Goal: Task Accomplishment & Management: Complete application form

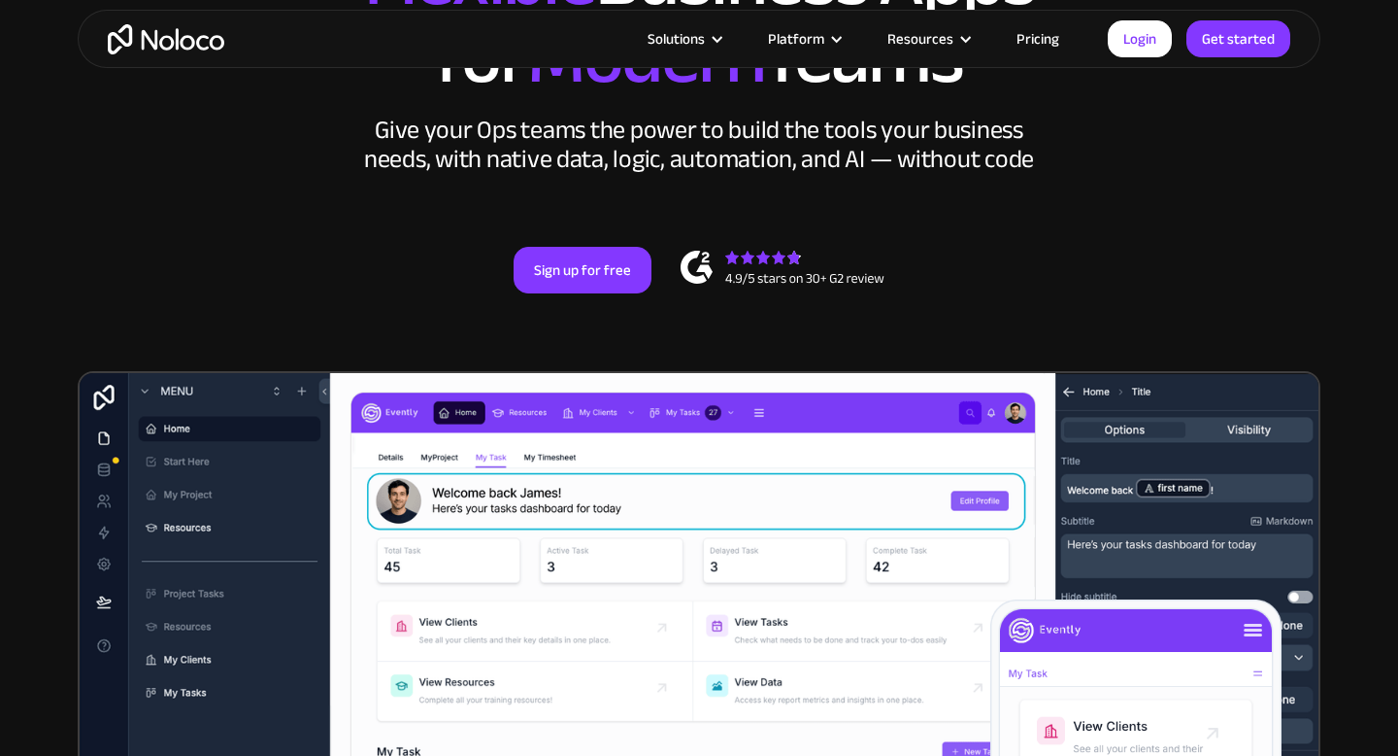
scroll to position [218, 0]
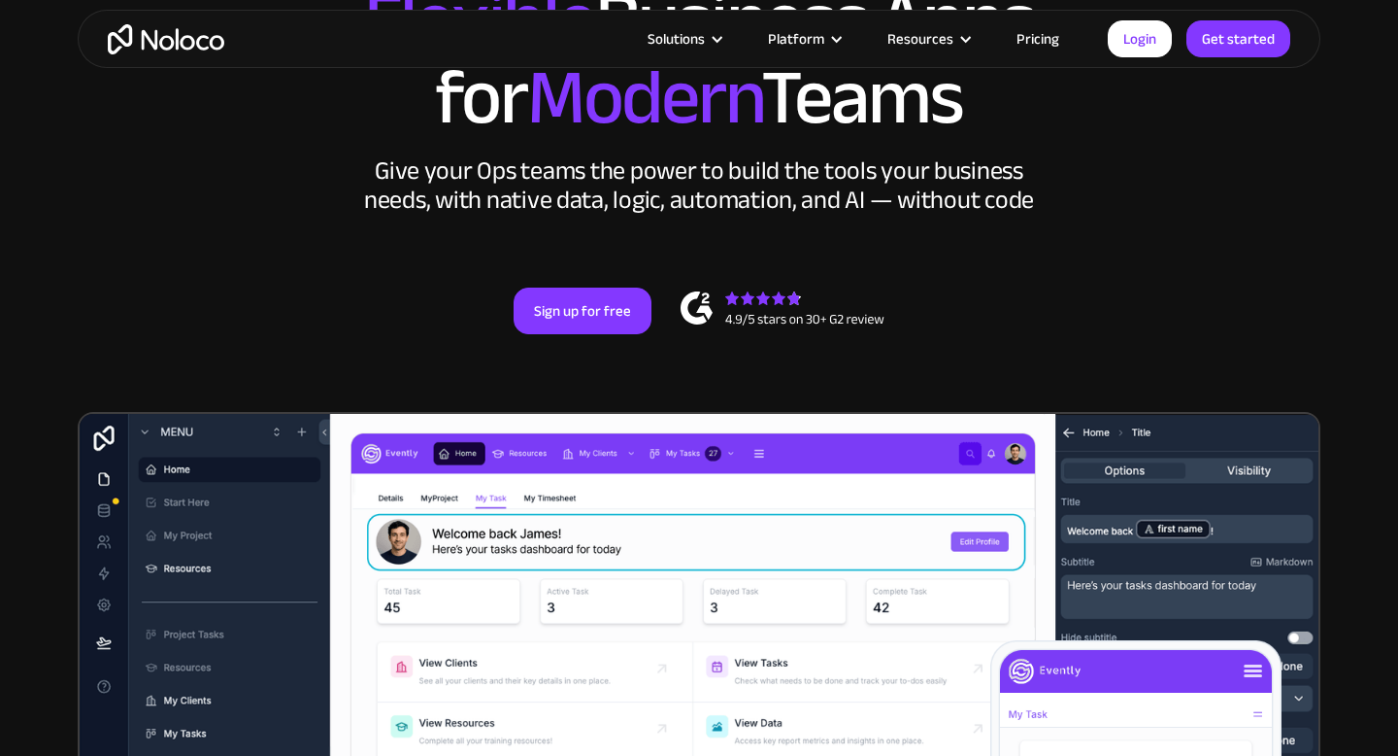
click at [1028, 39] on link "Pricing" at bounding box center [1037, 38] width 91 height 25
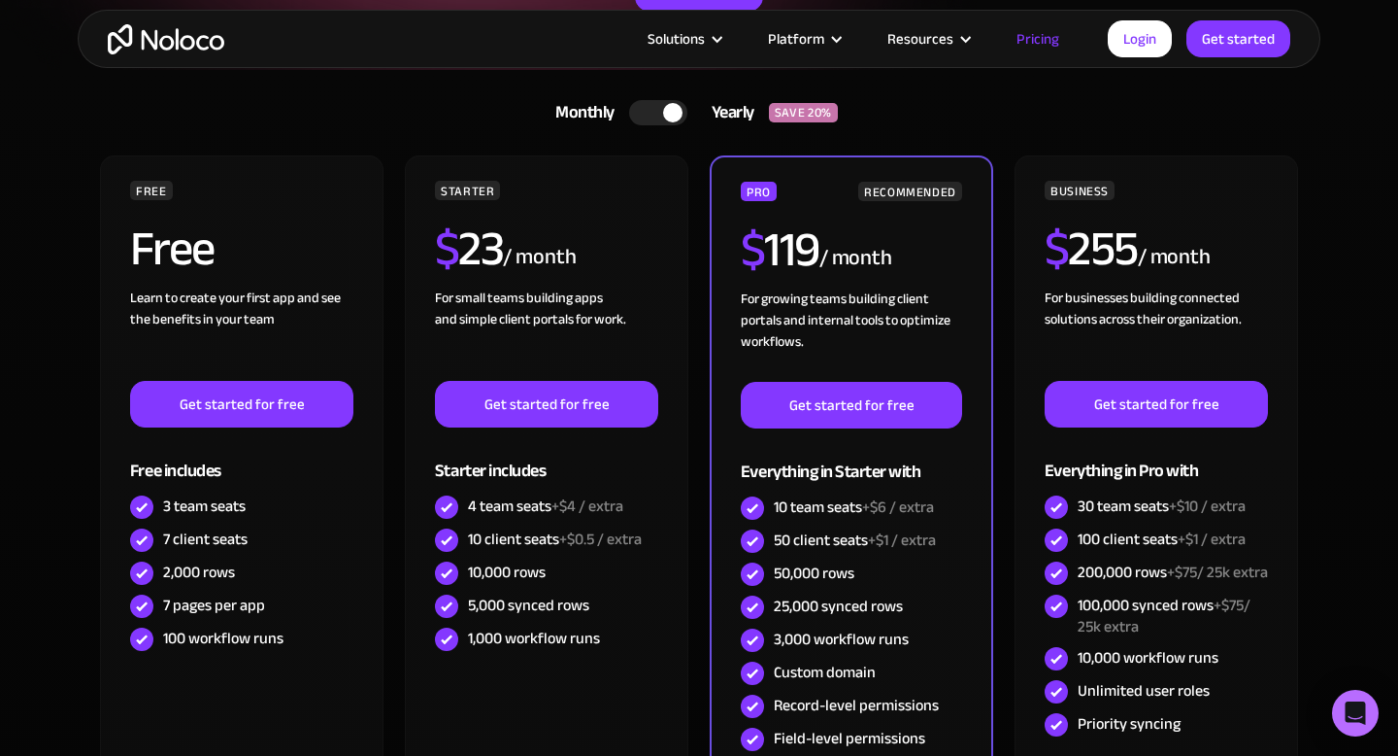
scroll to position [380, 0]
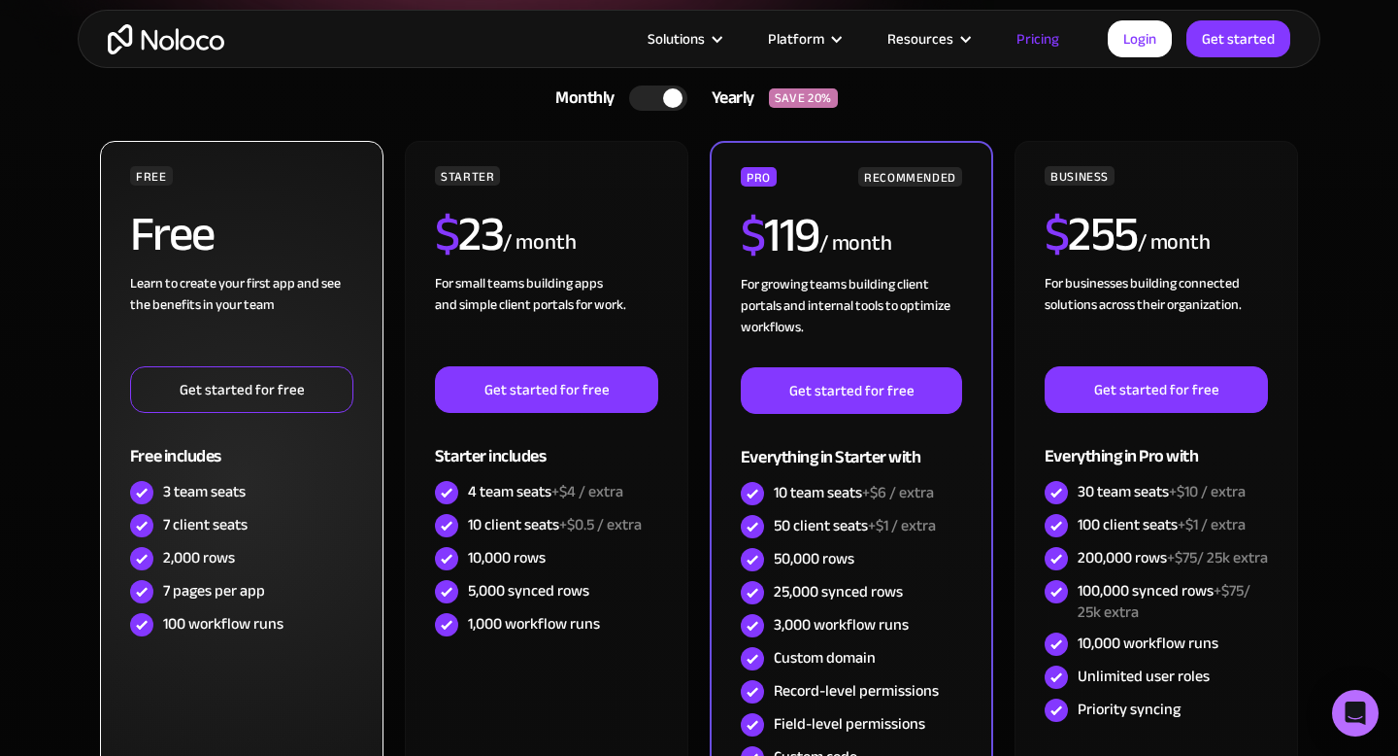
click at [254, 380] on link "Get started for free" at bounding box center [241, 389] width 223 height 47
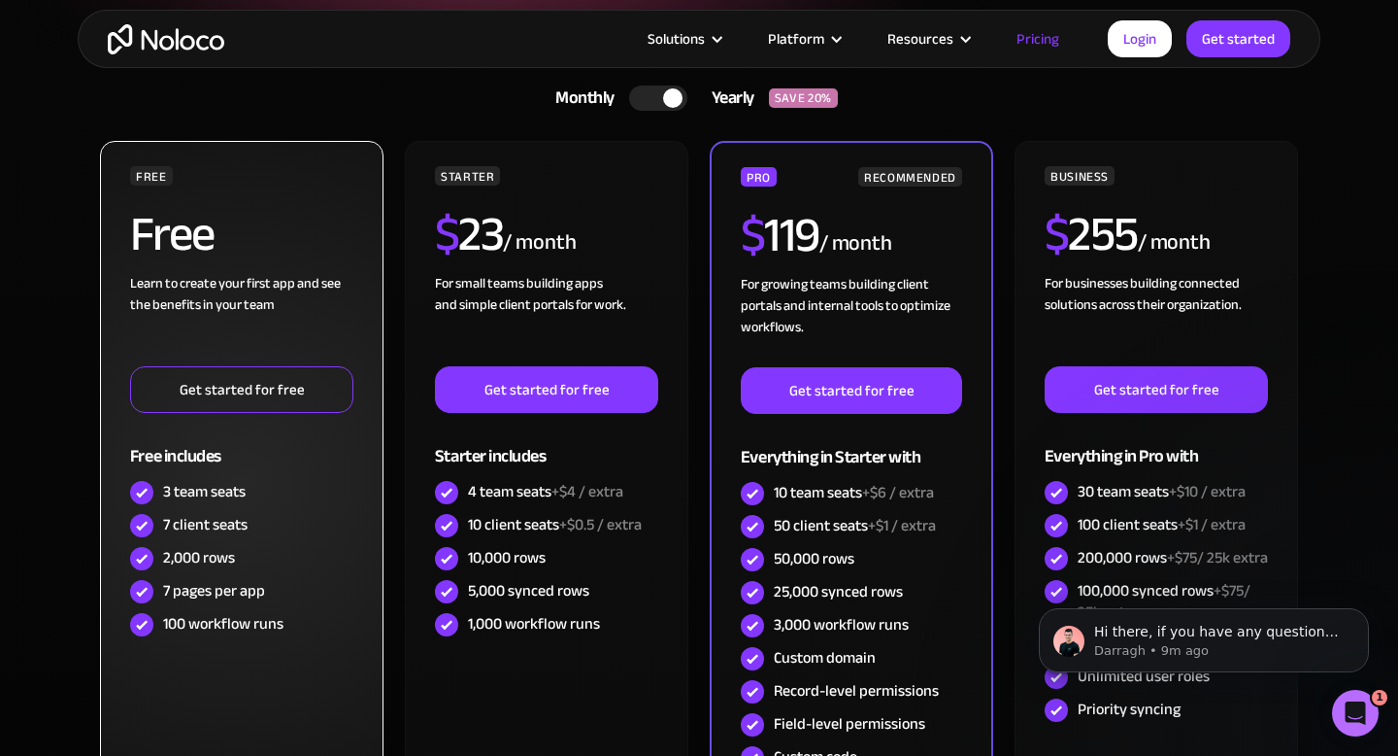
scroll to position [0, 0]
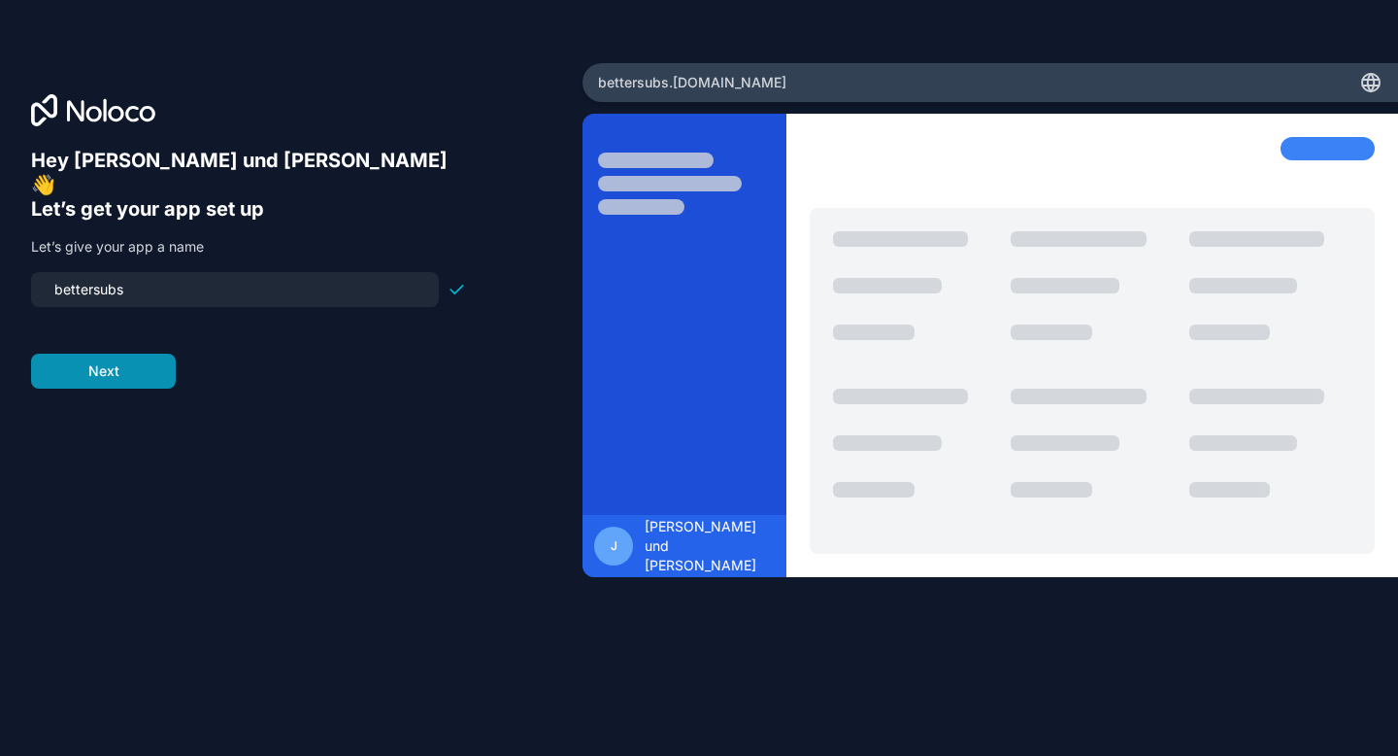
click at [119, 353] on button "Next" at bounding box center [103, 370] width 145 height 35
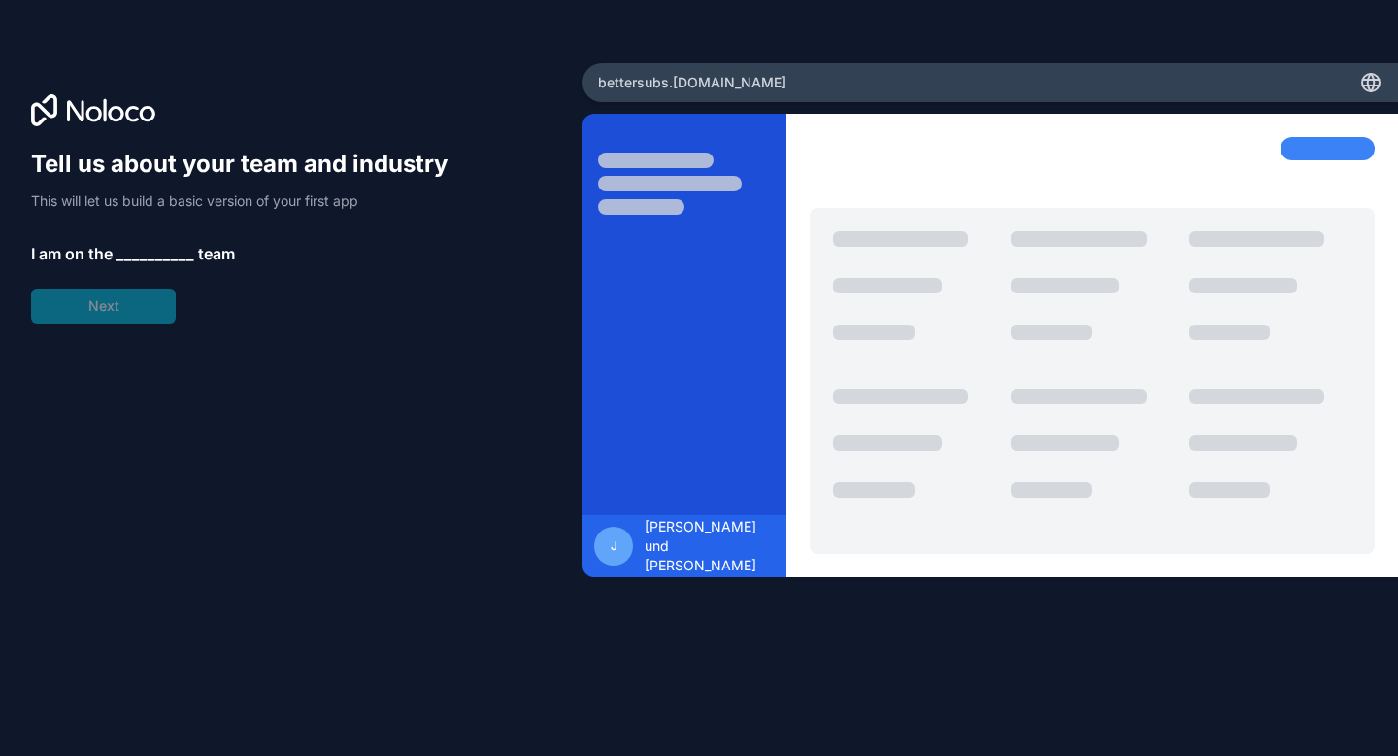
click at [162, 249] on span "__________" at bounding box center [156, 253] width 78 height 23
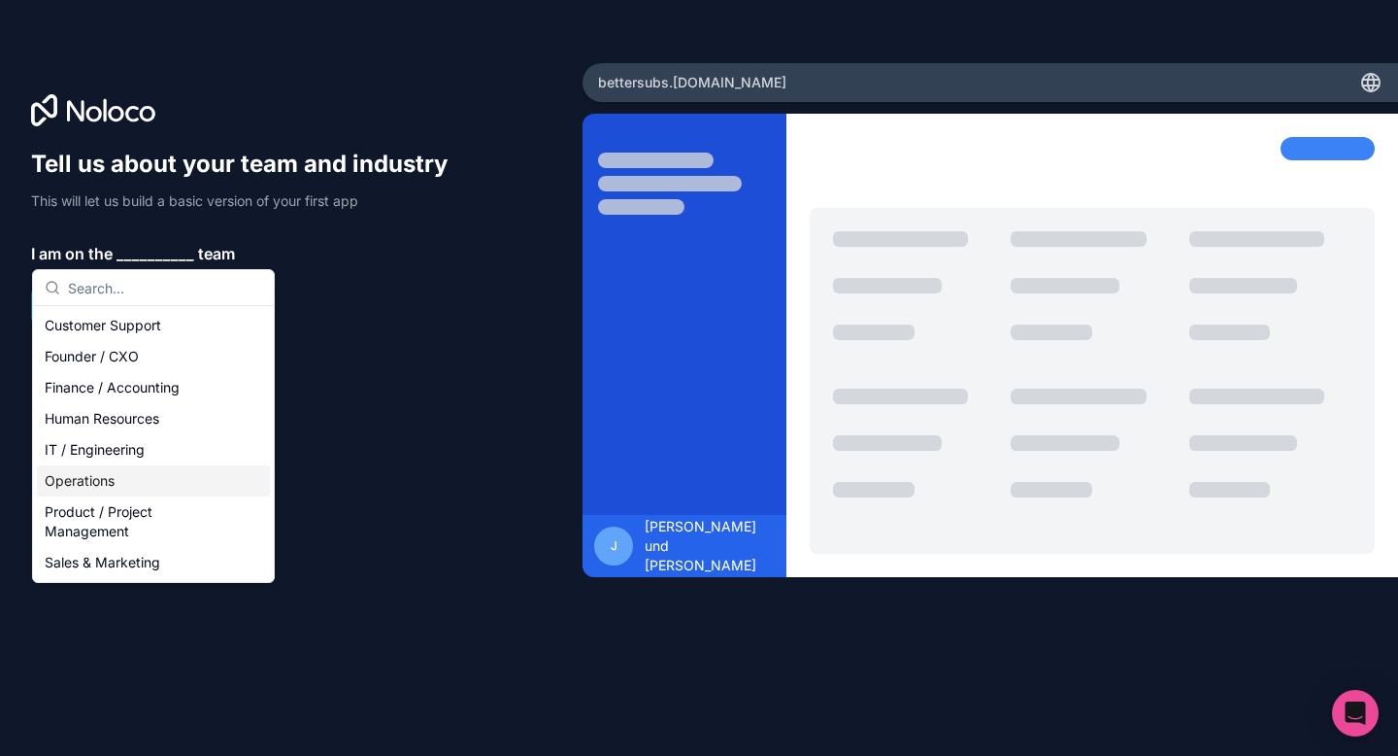
click at [133, 476] on div "Operations" at bounding box center [153, 480] width 233 height 31
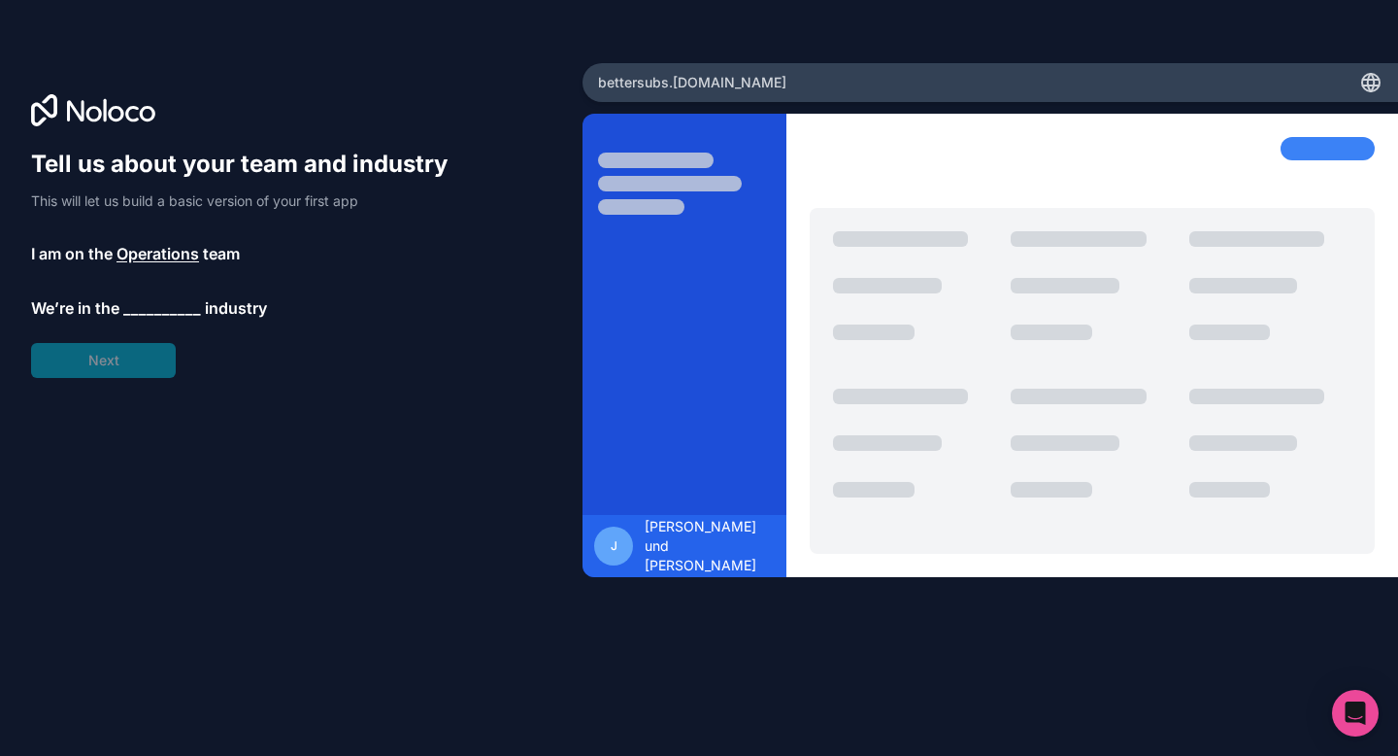
click at [154, 311] on span "__________" at bounding box center [162, 307] width 78 height 23
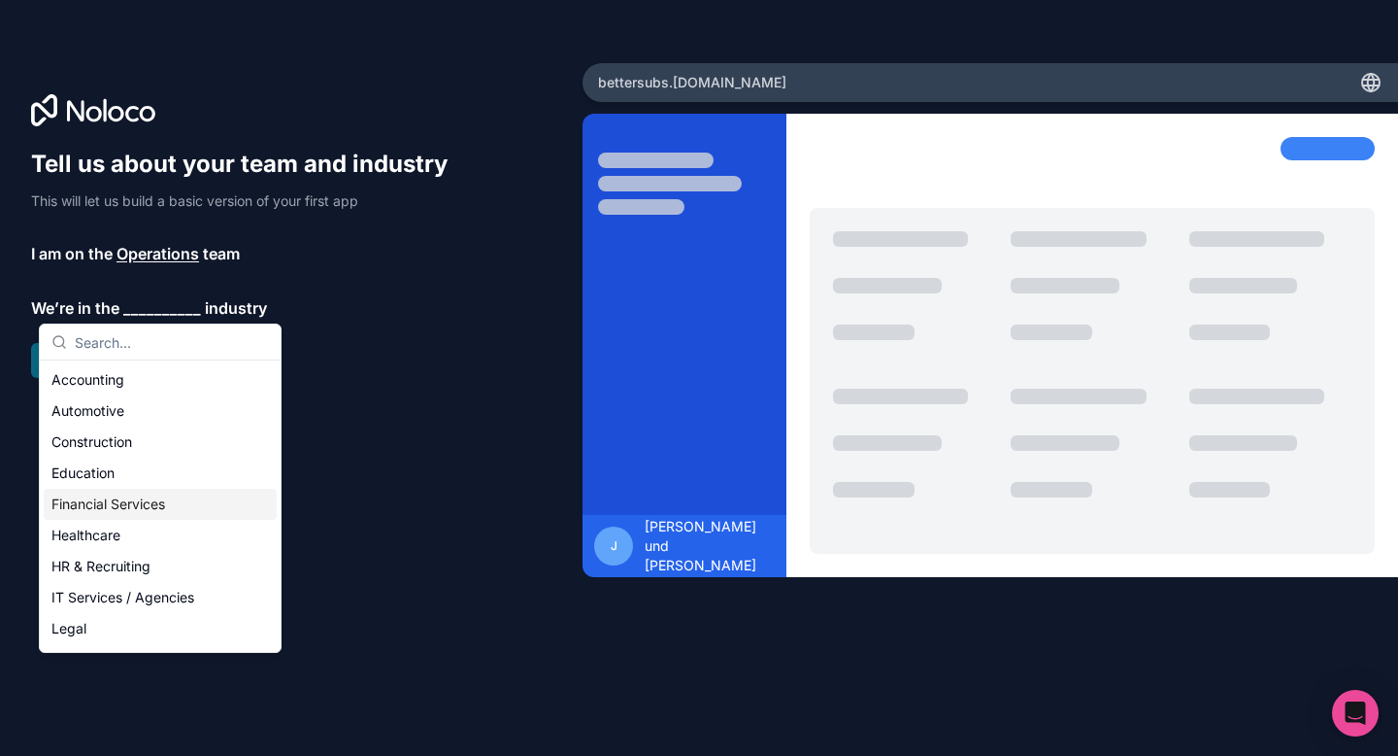
click at [317, 459] on div "Tell us about your team and industry This will let us build a basic version of …" at bounding box center [291, 405] width 521 height 513
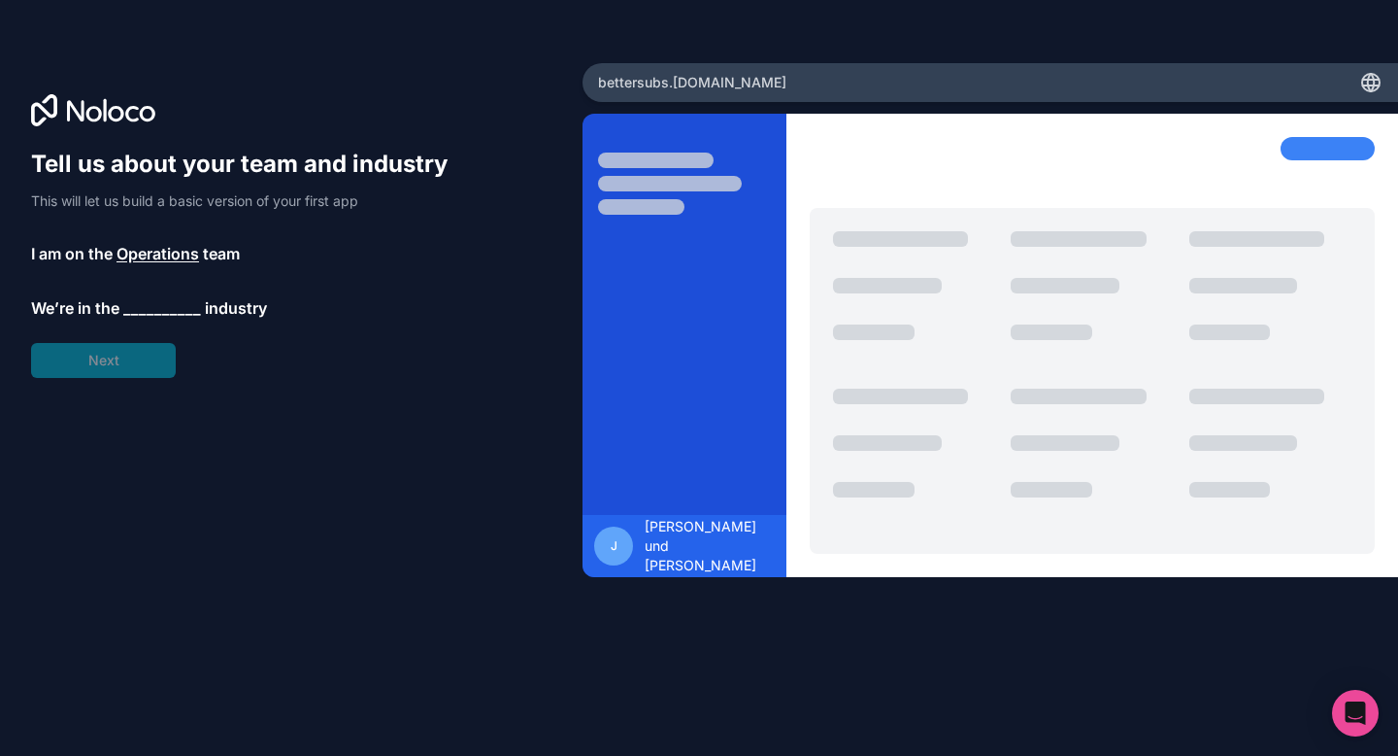
click at [168, 259] on span "Operations" at bounding box center [158, 253] width 83 height 23
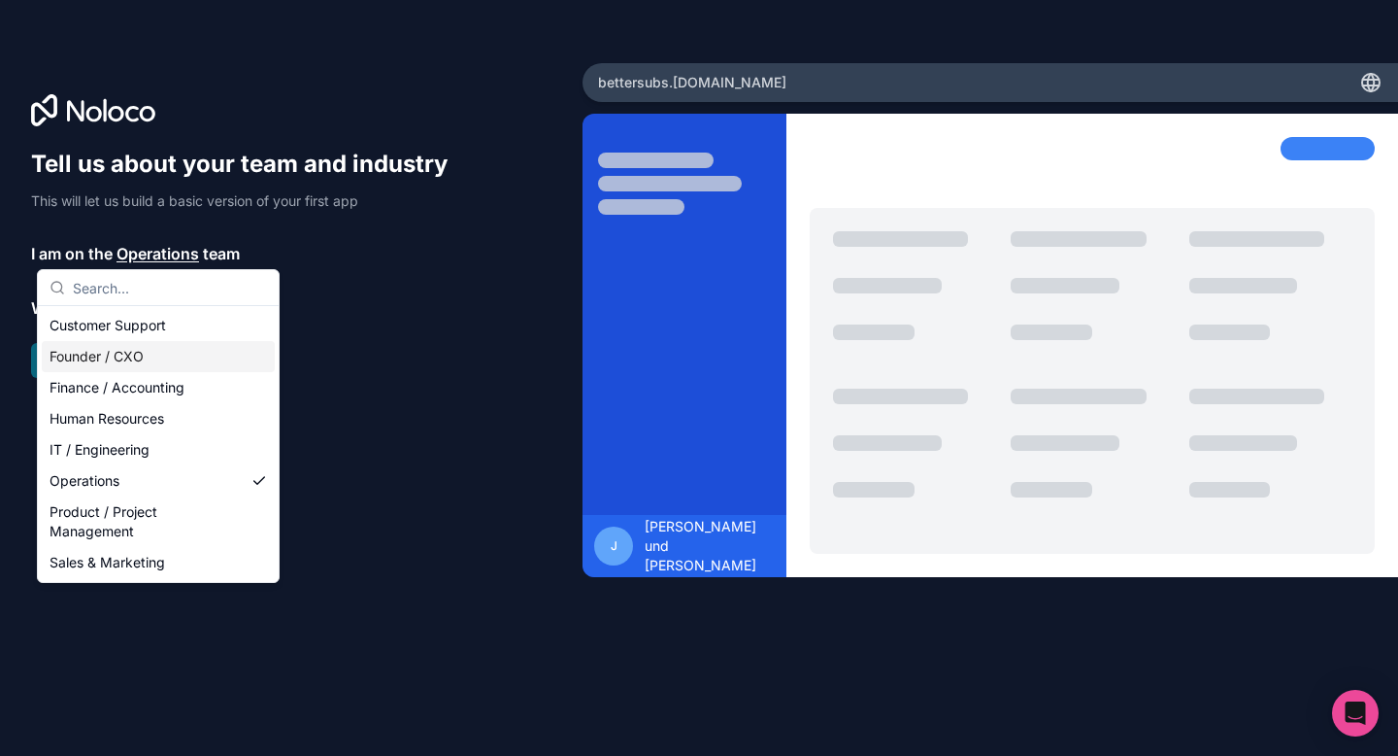
click at [144, 365] on div "Founder / CXO" at bounding box center [158, 356] width 233 height 31
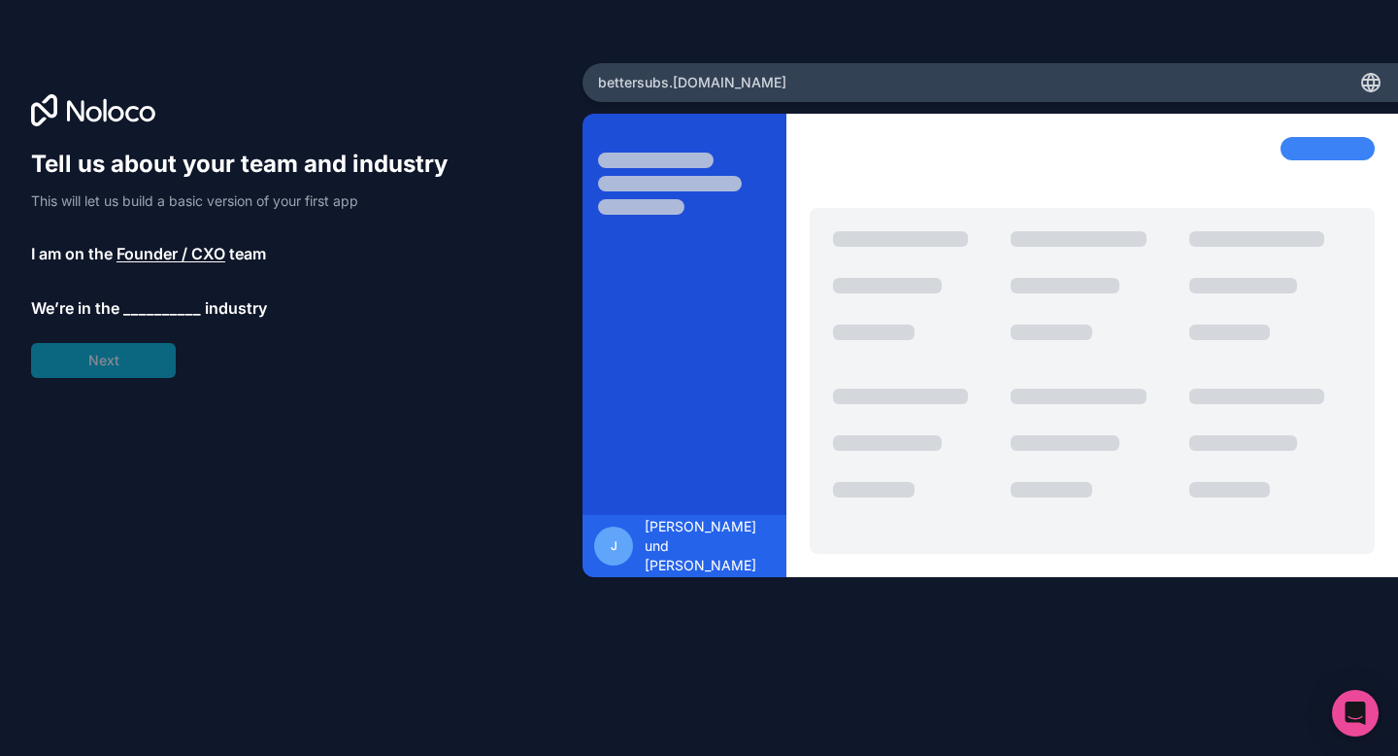
click at [147, 303] on span "__________" at bounding box center [162, 307] width 78 height 23
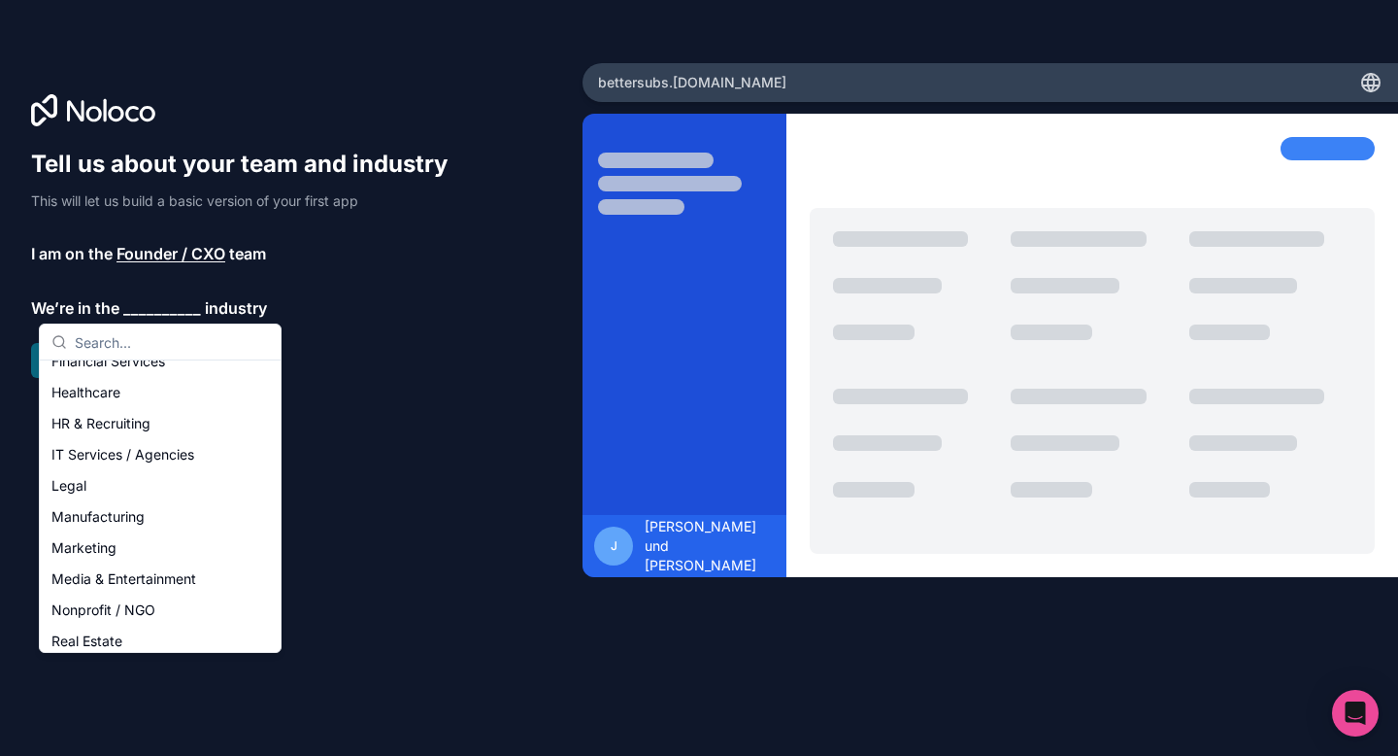
scroll to position [145, 0]
click at [130, 578] on div "Media & Entertainment" at bounding box center [160, 576] width 233 height 31
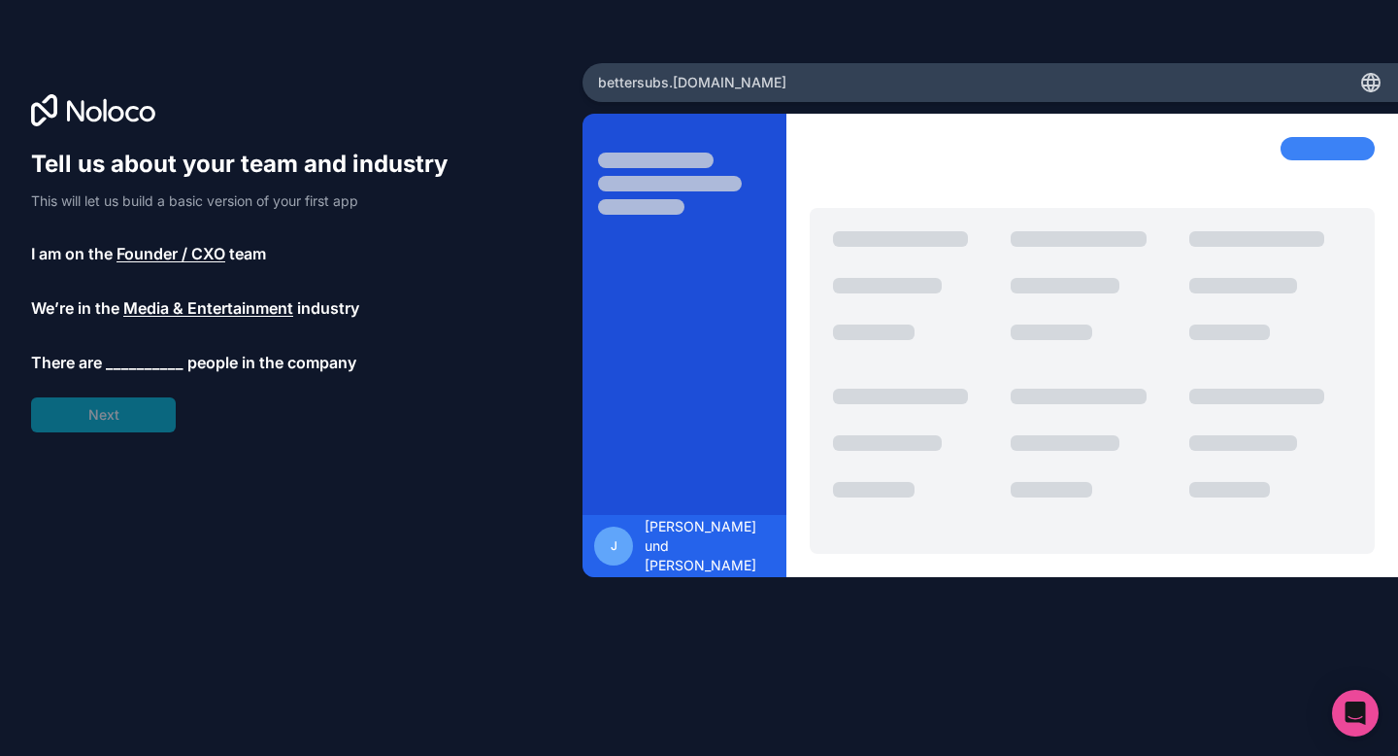
click at [141, 361] on span "__________" at bounding box center [145, 362] width 78 height 23
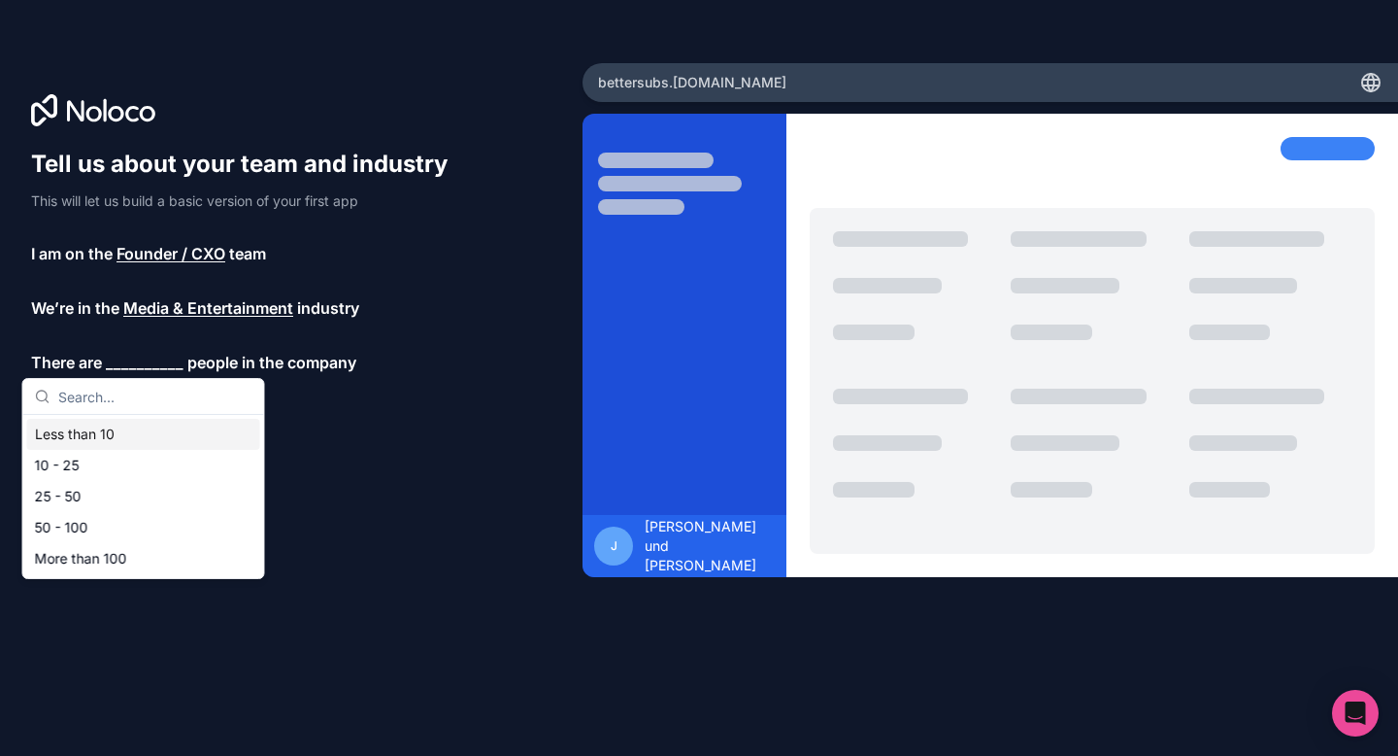
click at [124, 430] on div "Less than 10" at bounding box center [143, 434] width 233 height 31
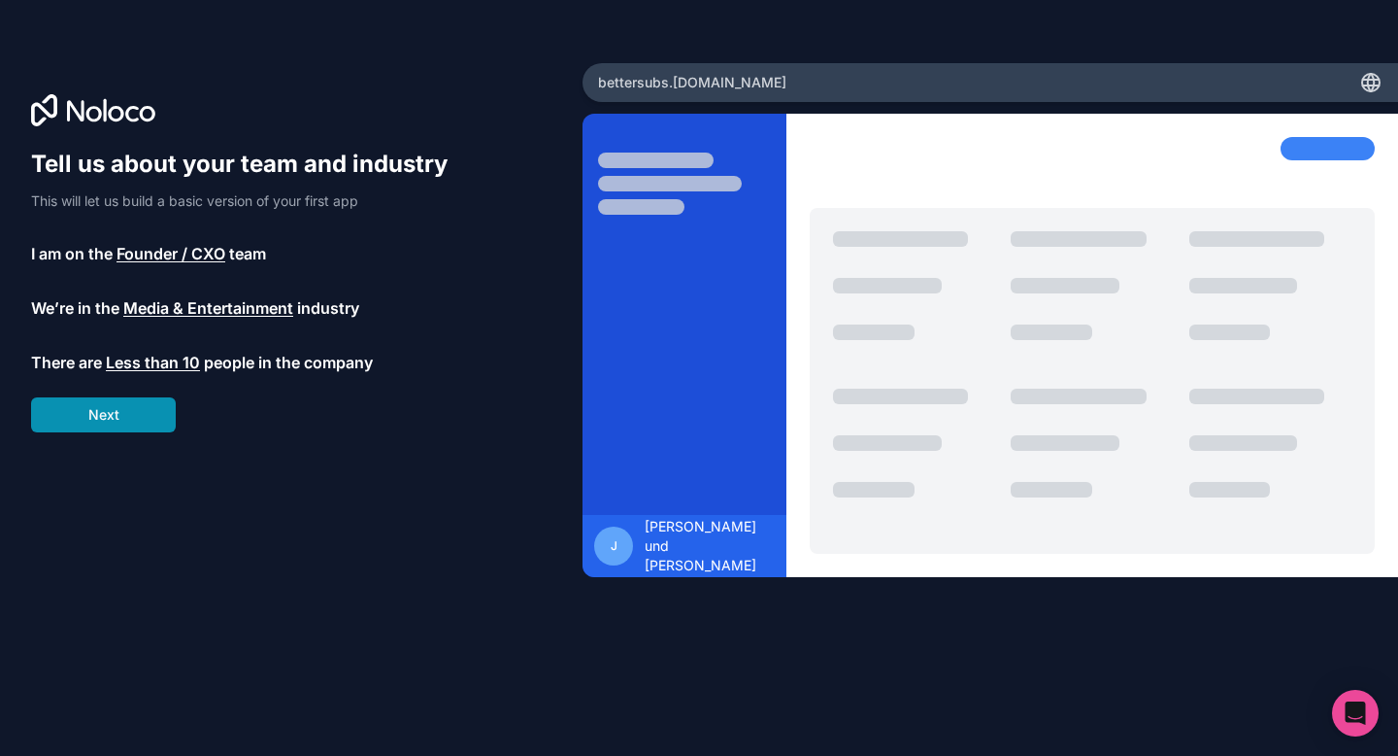
click at [115, 420] on button "Next" at bounding box center [103, 414] width 145 height 35
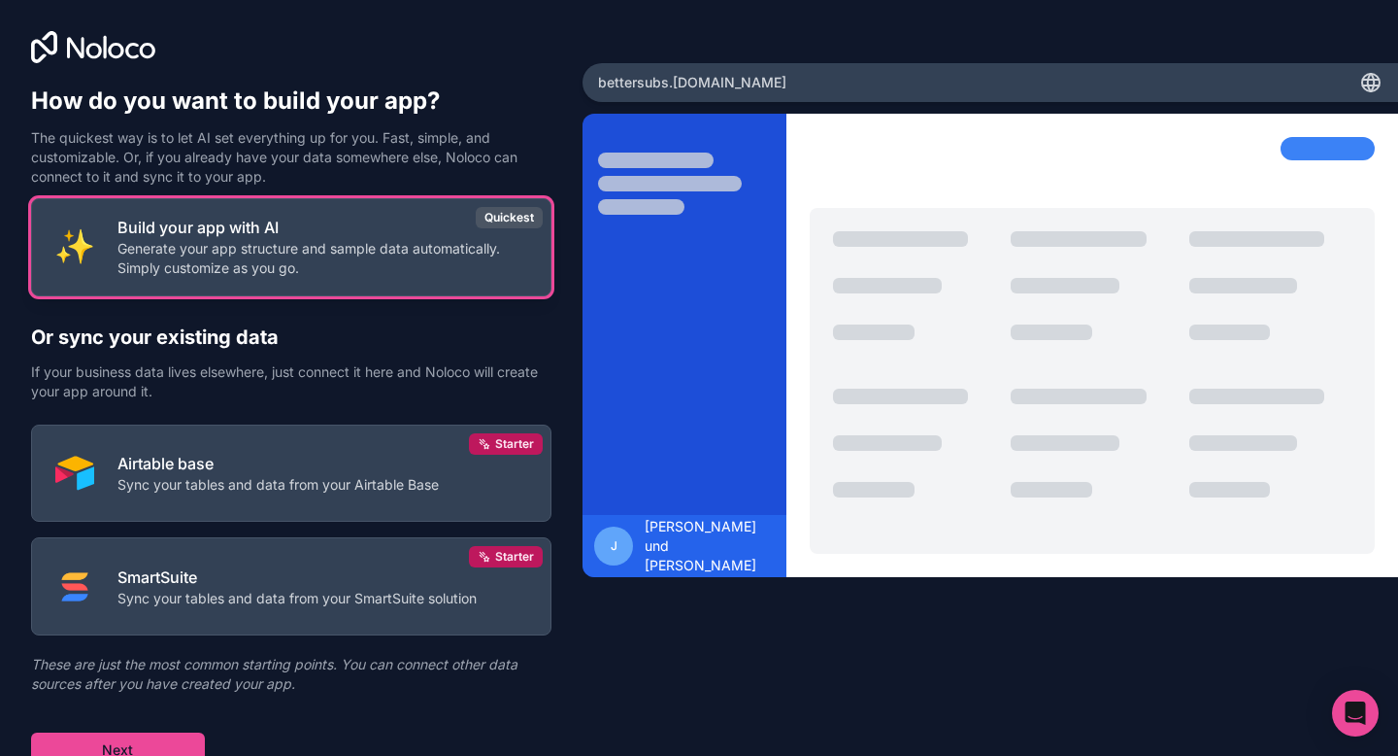
click at [258, 238] on div "Build your app with AI Generate your app structure and sample data automaticall…" at bounding box center [323, 247] width 410 height 62
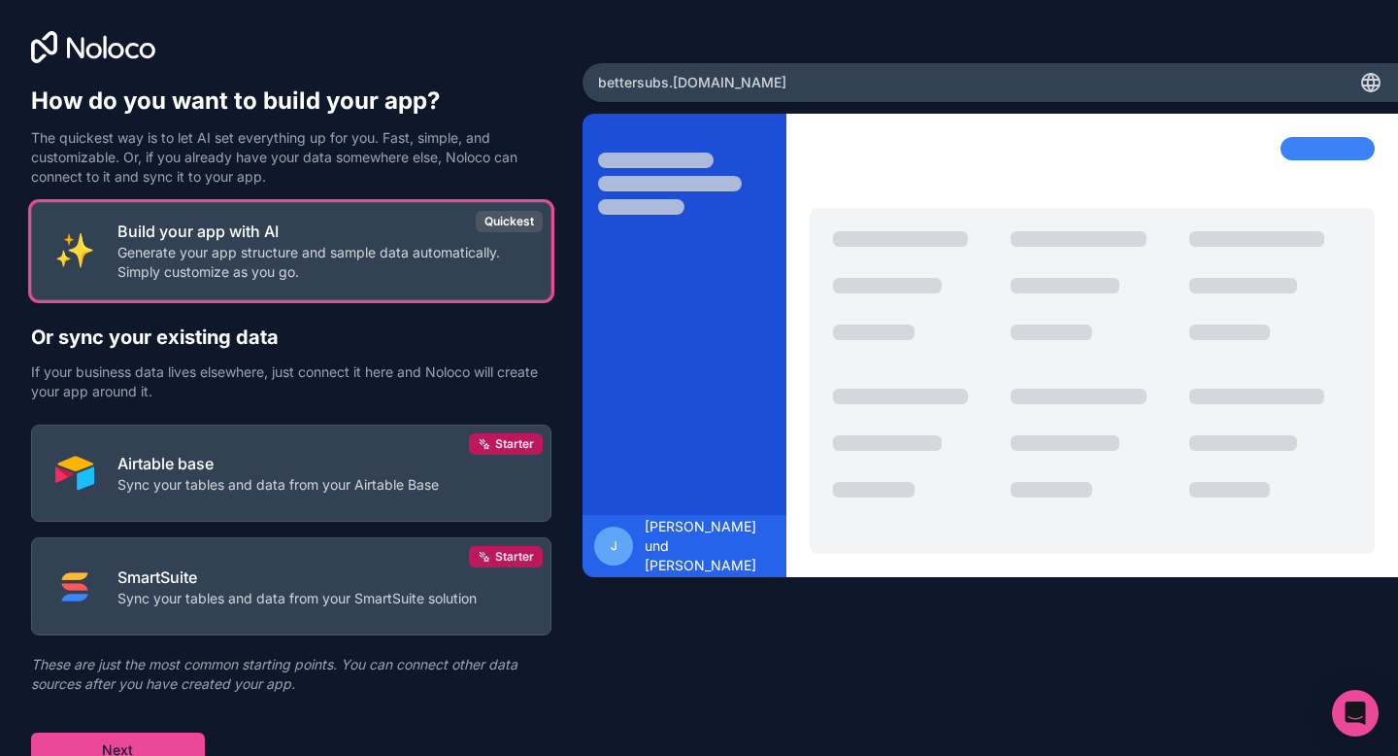
scroll to position [12, 0]
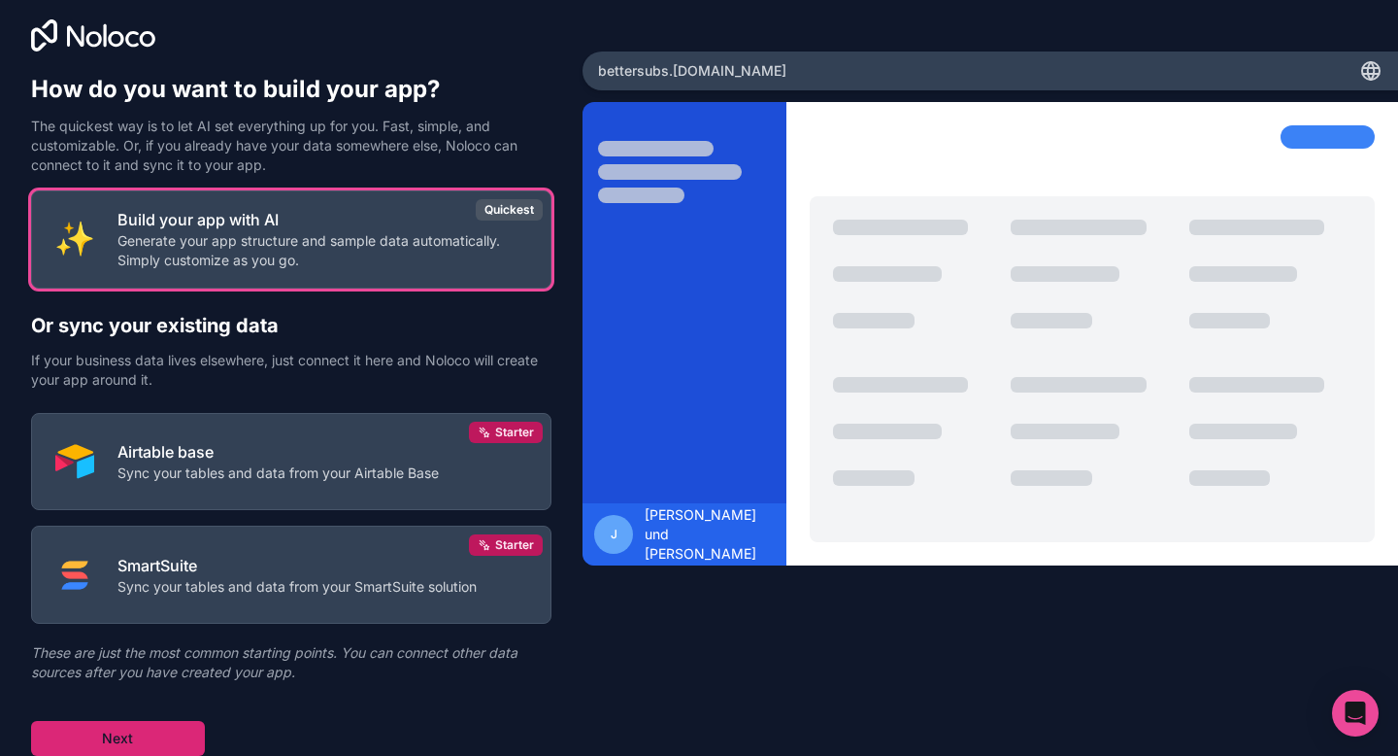
click at [146, 749] on button "Next" at bounding box center [118, 738] width 174 height 35
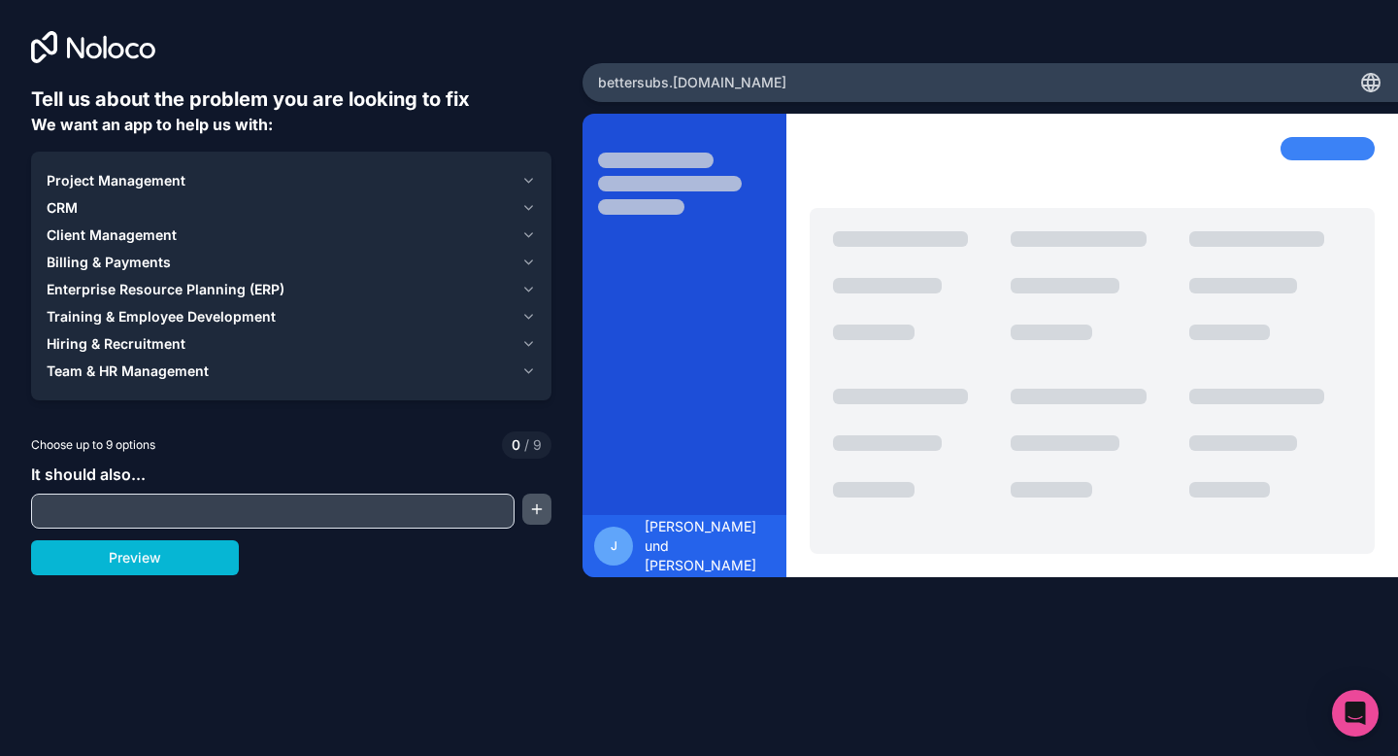
click at [537, 508] on button "button" at bounding box center [536, 508] width 29 height 31
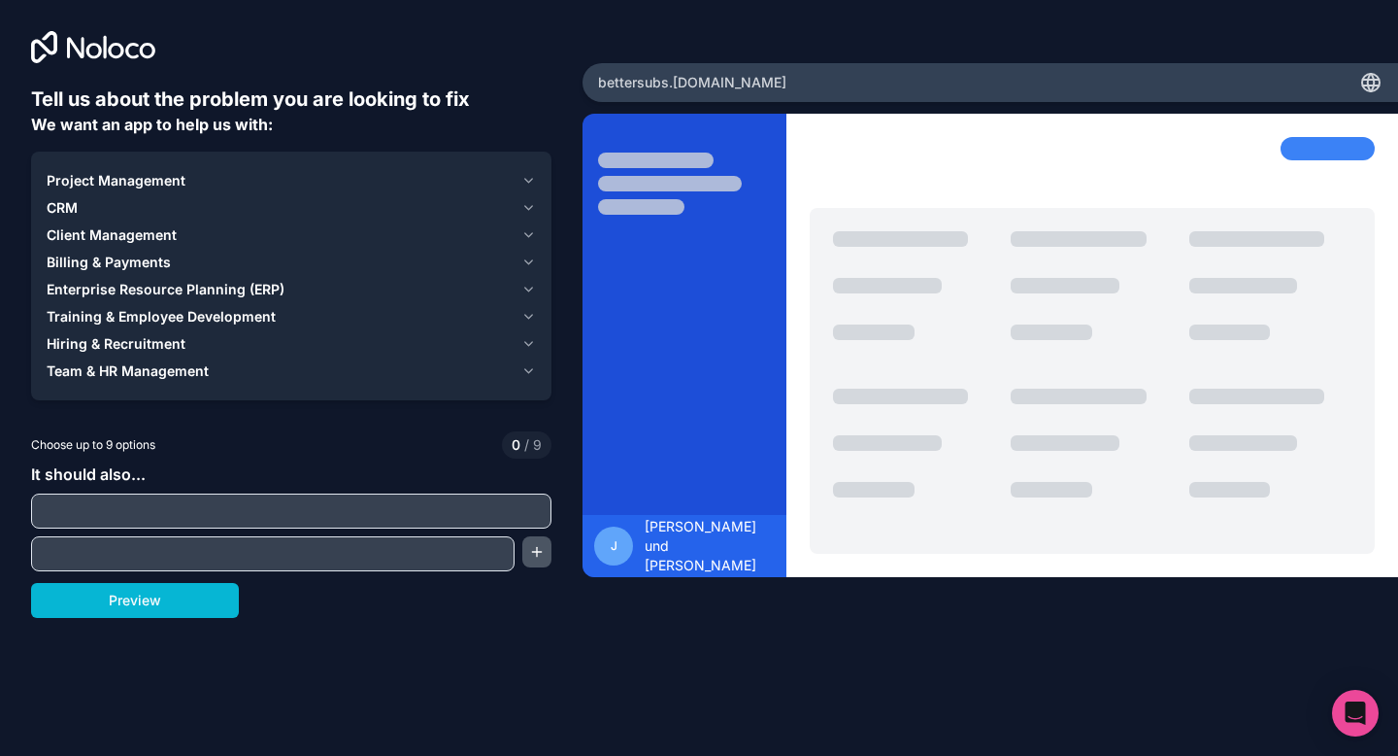
click at [540, 561] on button "button" at bounding box center [536, 551] width 29 height 31
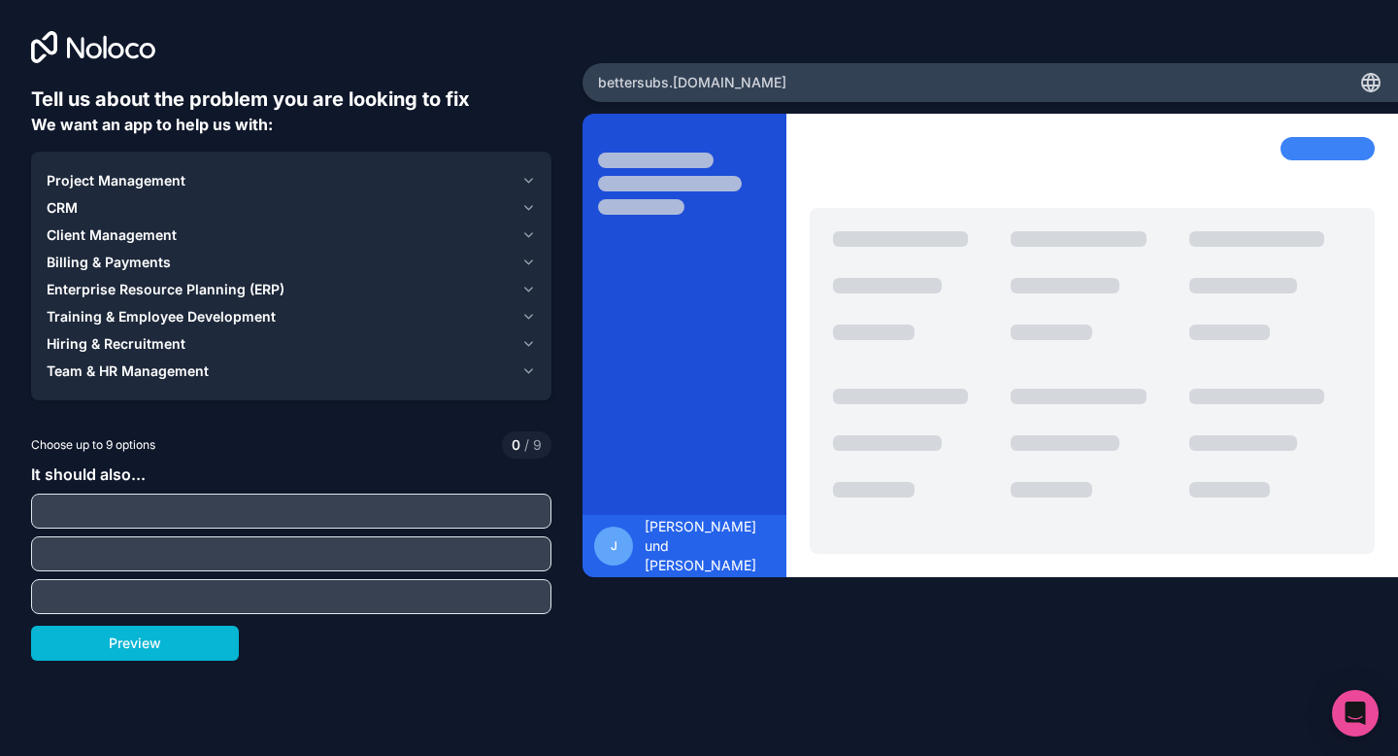
click at [480, 607] on input "text" at bounding box center [291, 596] width 511 height 27
click at [237, 175] on div "Project Management" at bounding box center [280, 180] width 467 height 19
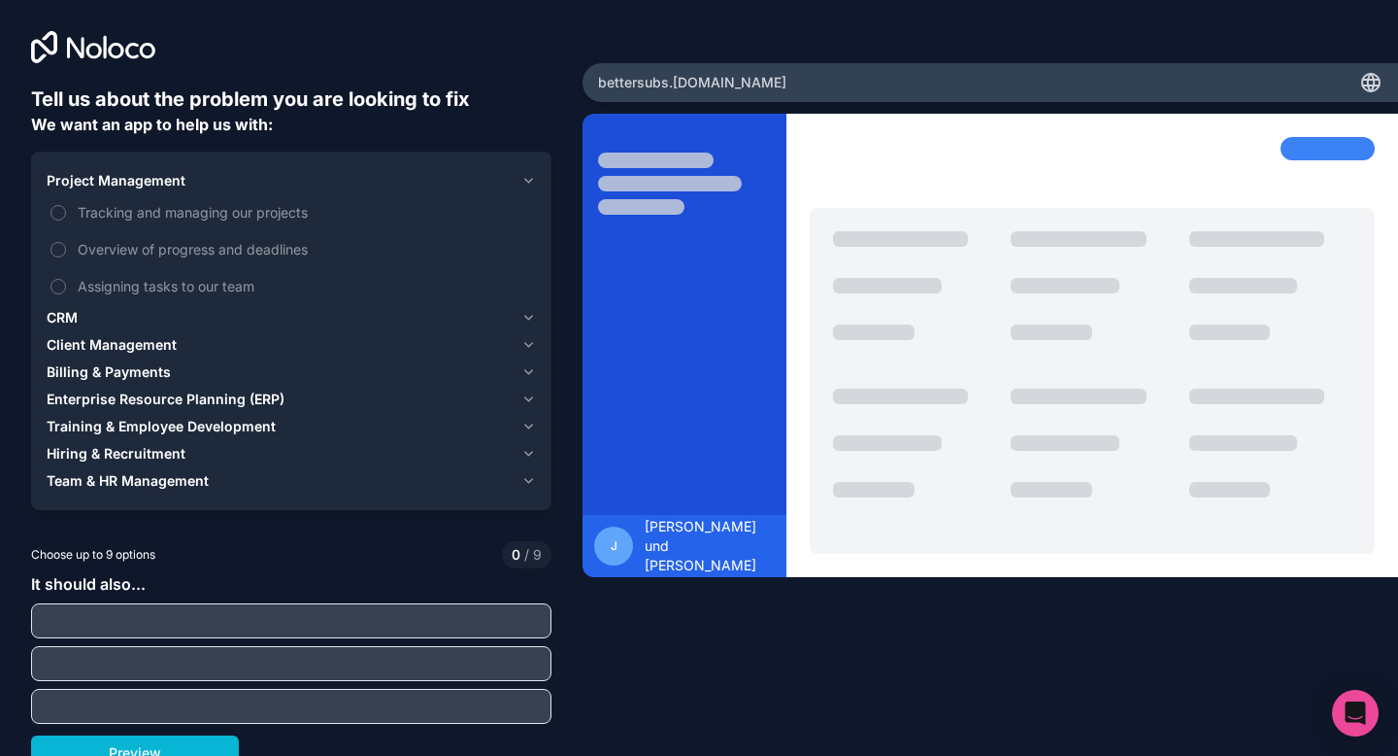
drag, startPoint x: 185, startPoint y: 180, endPoint x: 239, endPoint y: 175, distance: 54.6
click at [239, 175] on div "Project Management" at bounding box center [280, 180] width 467 height 19
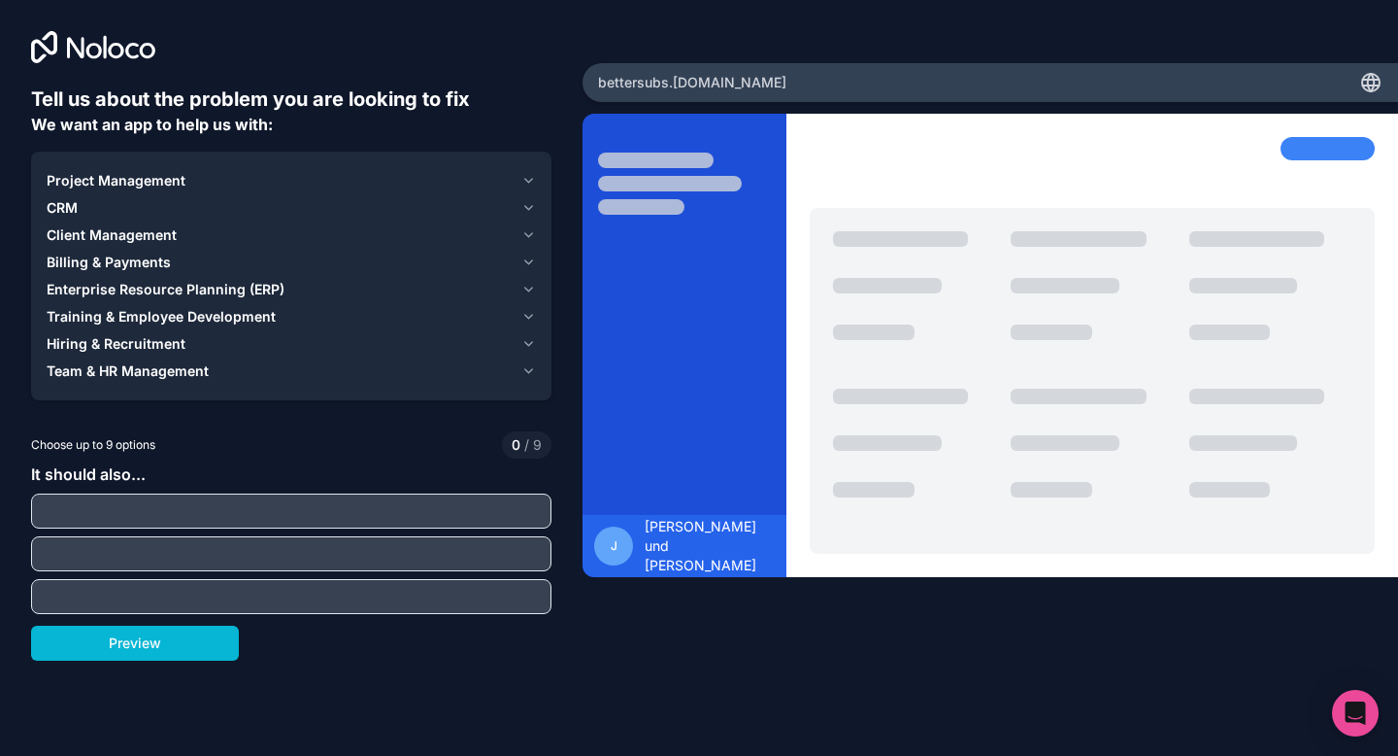
click at [239, 175] on div "Project Management" at bounding box center [280, 180] width 467 height 19
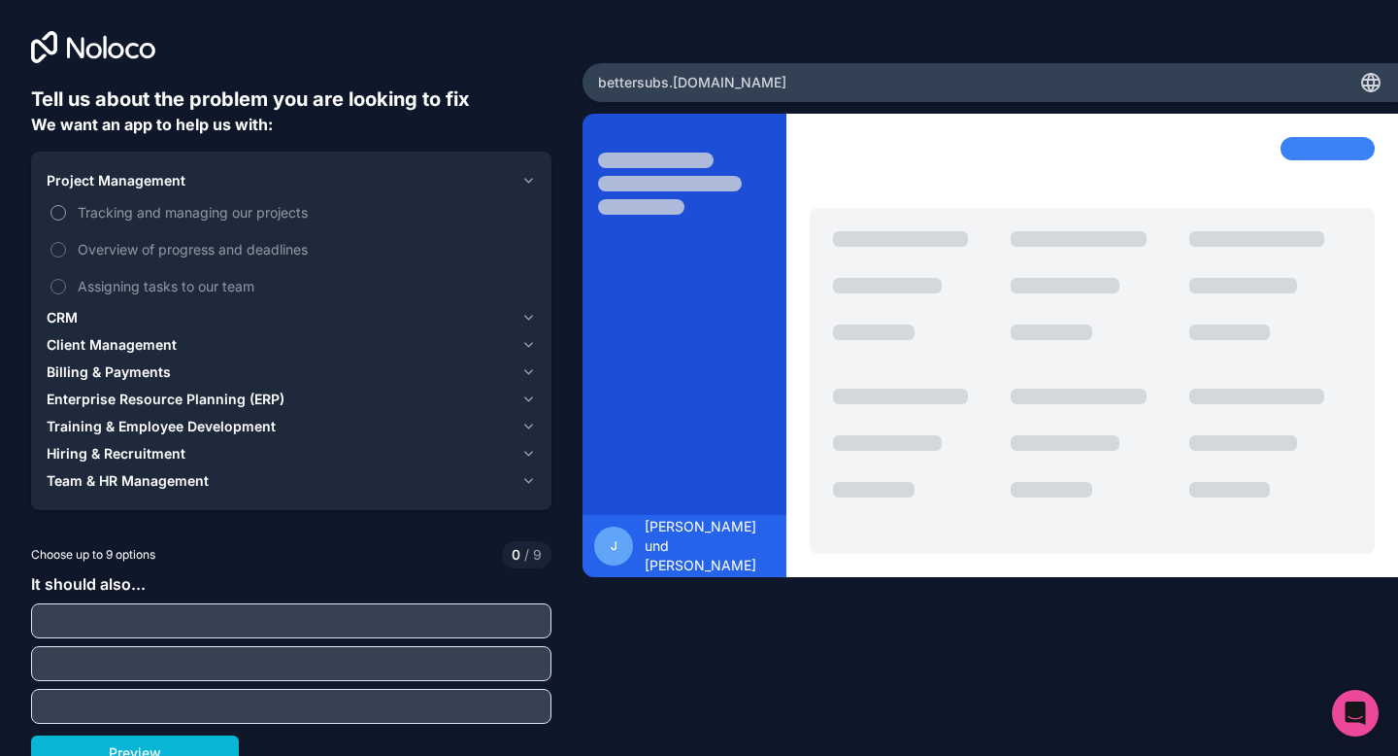
click at [193, 208] on span "Tracking and managing our projects" at bounding box center [305, 212] width 454 height 20
click at [66, 208] on button "Tracking and managing our projects" at bounding box center [58, 213] width 16 height 16
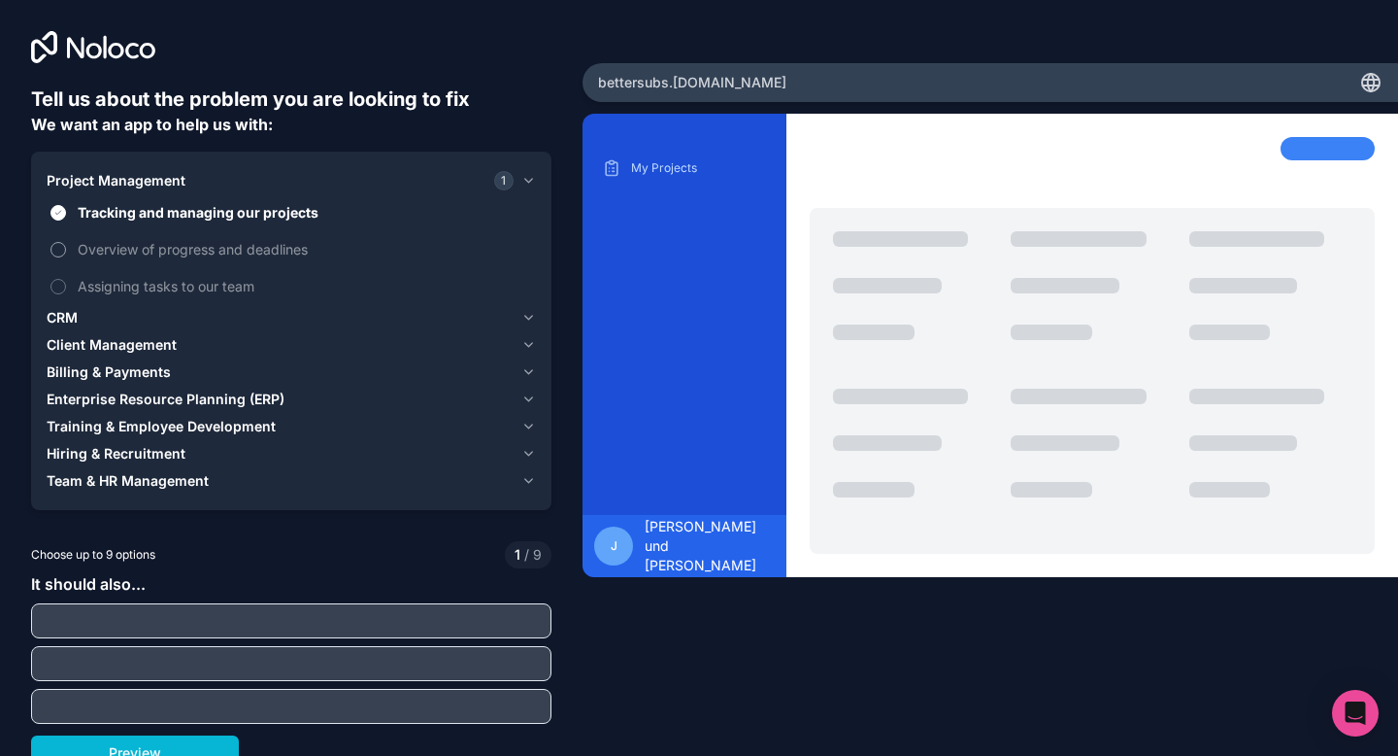
click at [195, 264] on label "Overview of progress and deadlines" at bounding box center [291, 249] width 489 height 36
click at [66, 257] on button "Overview of progress and deadlines" at bounding box center [58, 250] width 16 height 16
click at [125, 344] on span "Client Management" at bounding box center [112, 344] width 130 height 19
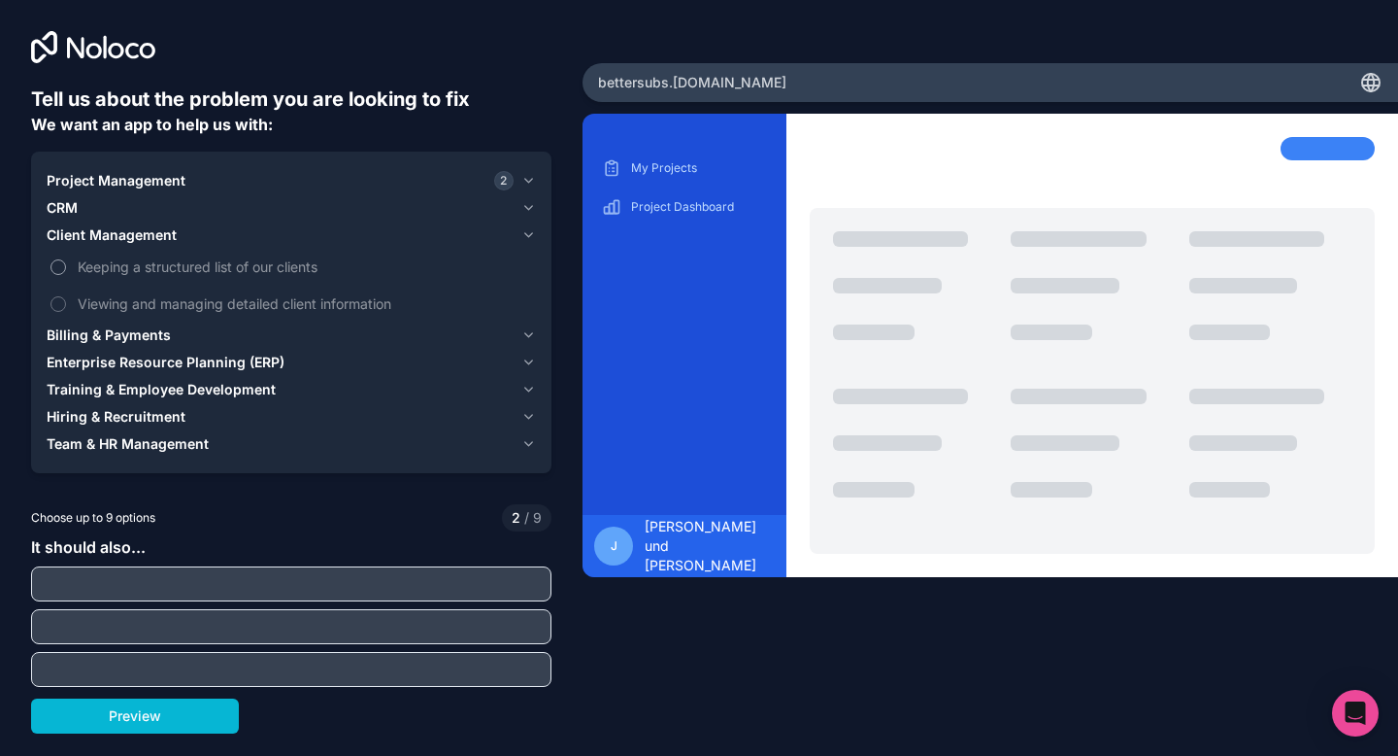
click at [127, 276] on span "Keeping a structured list of our clients" at bounding box center [305, 266] width 454 height 20
click at [66, 275] on button "Keeping a structured list of our clients" at bounding box center [58, 267] width 16 height 16
click at [142, 309] on span "Viewing and managing detailed client information" at bounding box center [305, 303] width 454 height 20
click at [66, 309] on button "Viewing and managing detailed client information" at bounding box center [58, 304] width 16 height 16
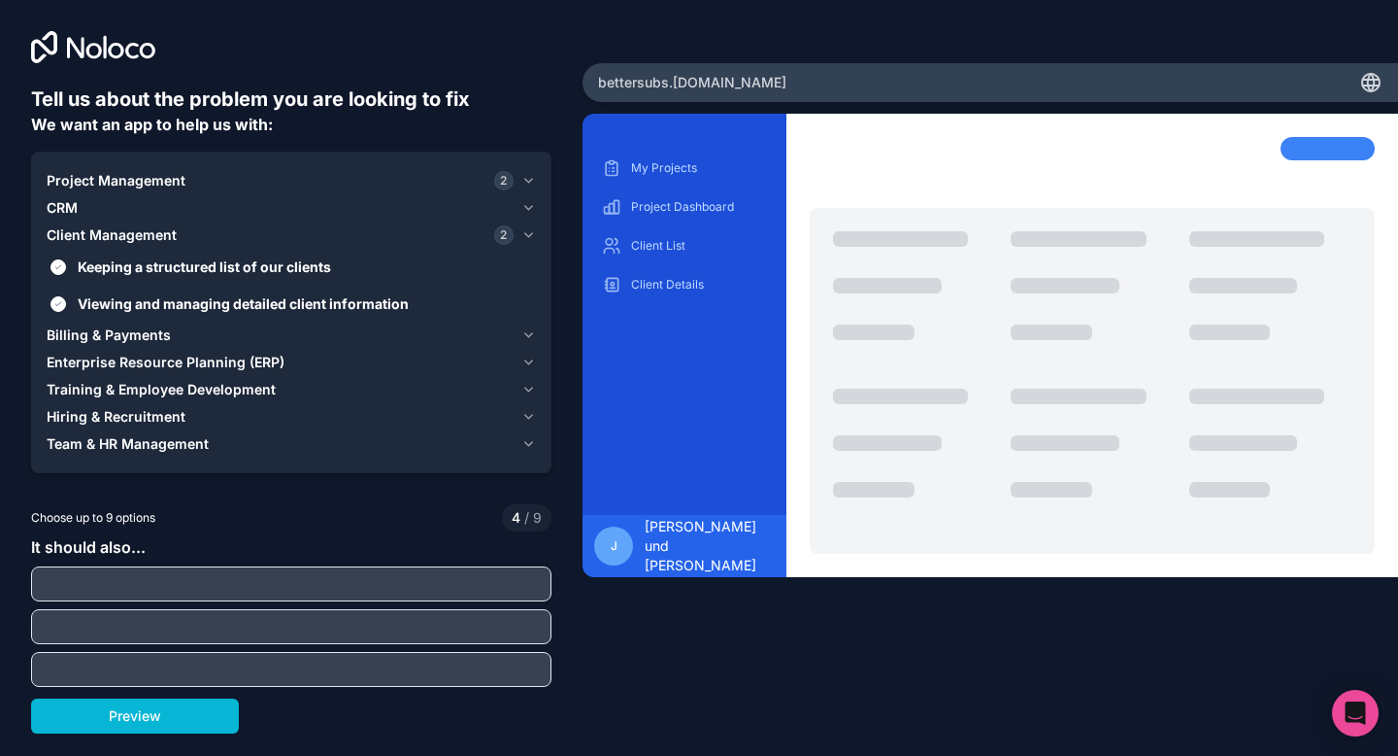
click at [127, 340] on span "Billing & Payments" at bounding box center [109, 334] width 124 height 19
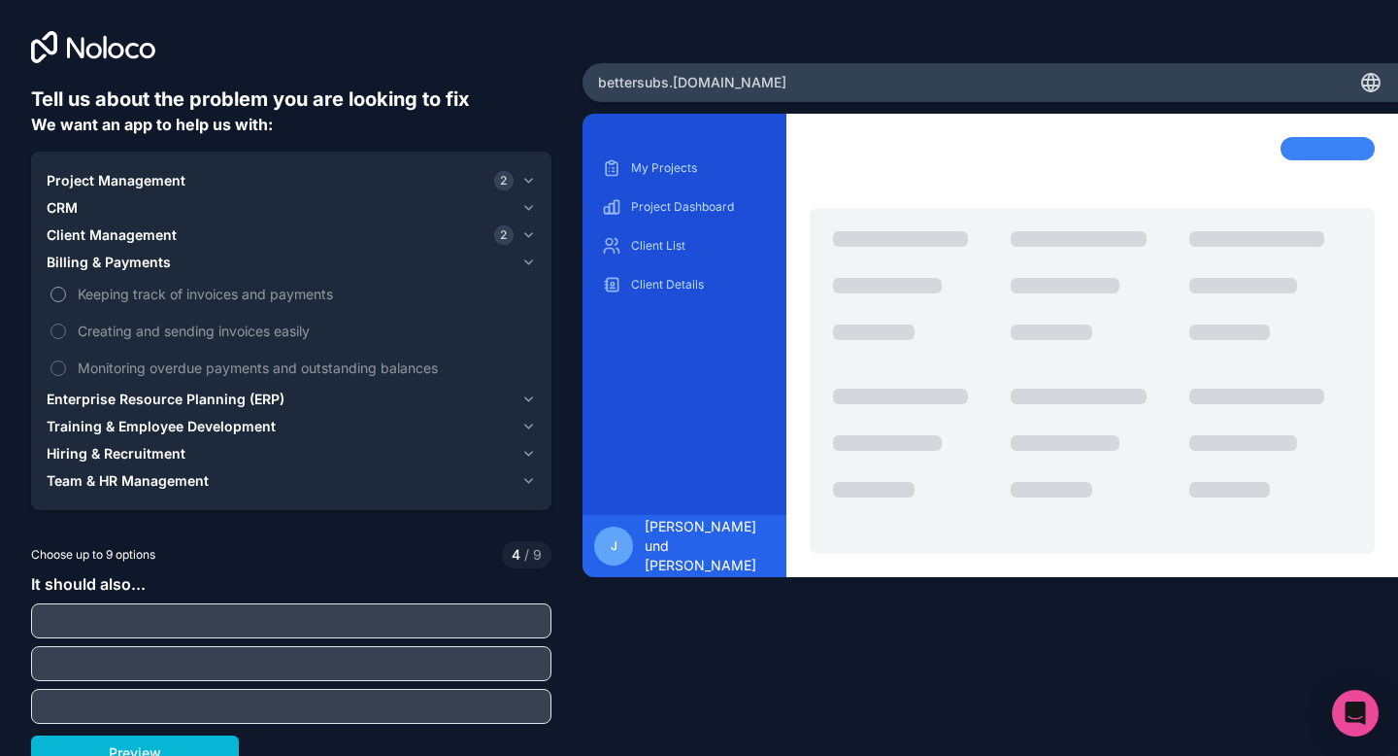
click at [142, 301] on span "Keeping track of invoices and payments" at bounding box center [305, 294] width 454 height 20
click at [66, 301] on button "Keeping track of invoices and payments" at bounding box center [58, 294] width 16 height 16
click at [156, 331] on span "Creating and sending invoices easily" at bounding box center [305, 330] width 454 height 20
click at [66, 331] on button "Creating and sending invoices easily" at bounding box center [58, 331] width 16 height 16
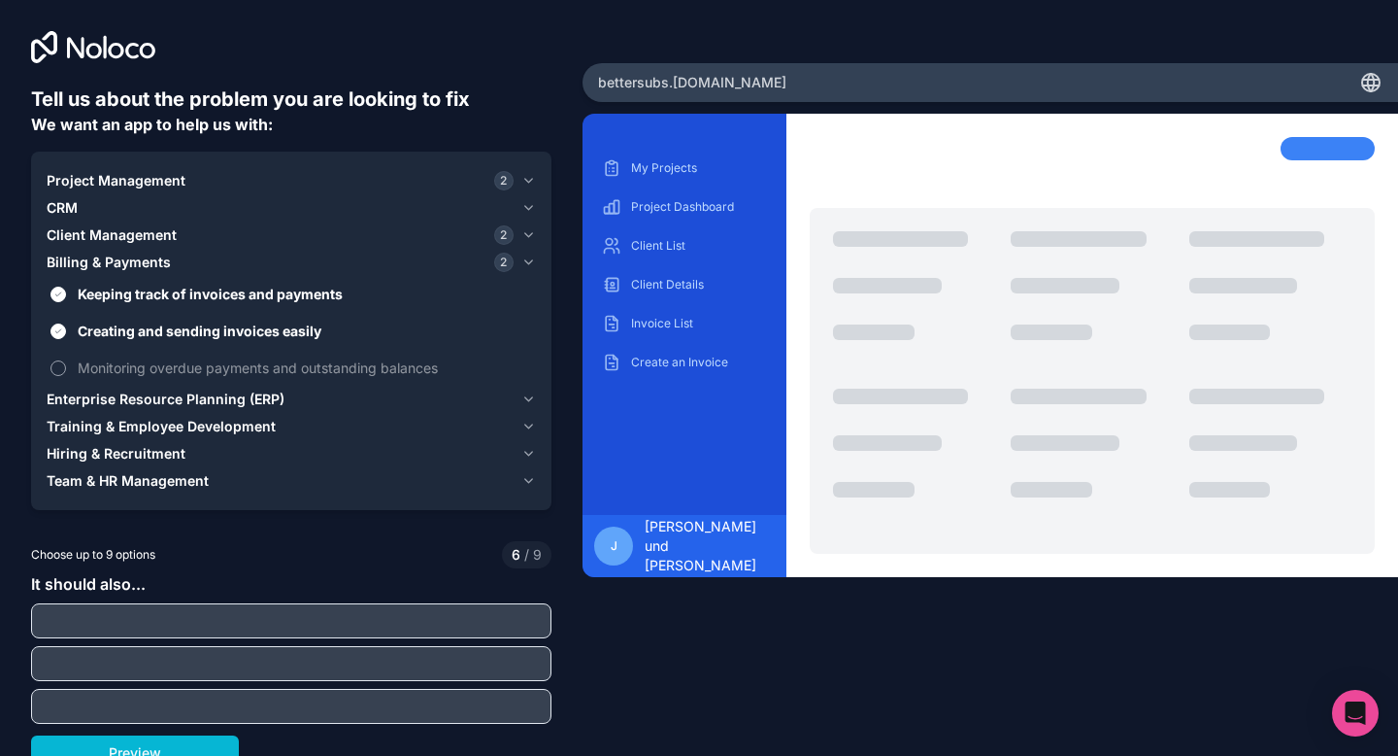
click at [165, 353] on label "Monitoring overdue payments and outstanding balances" at bounding box center [291, 368] width 489 height 36
click at [66, 360] on button "Monitoring overdue payments and outstanding balances" at bounding box center [58, 368] width 16 height 16
click at [148, 488] on span "Team & HR Management" at bounding box center [128, 480] width 162 height 19
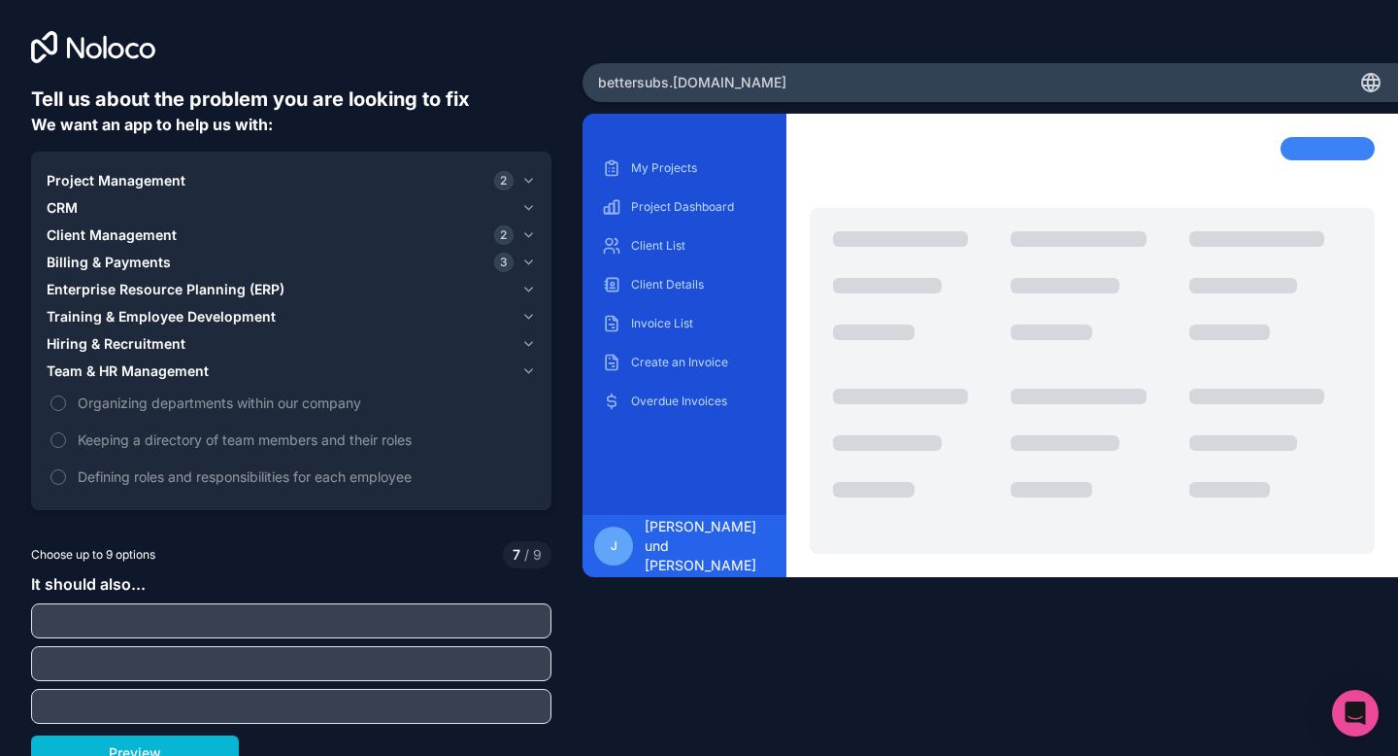
click at [142, 353] on span "Hiring & Recruitment" at bounding box center [116, 343] width 139 height 19
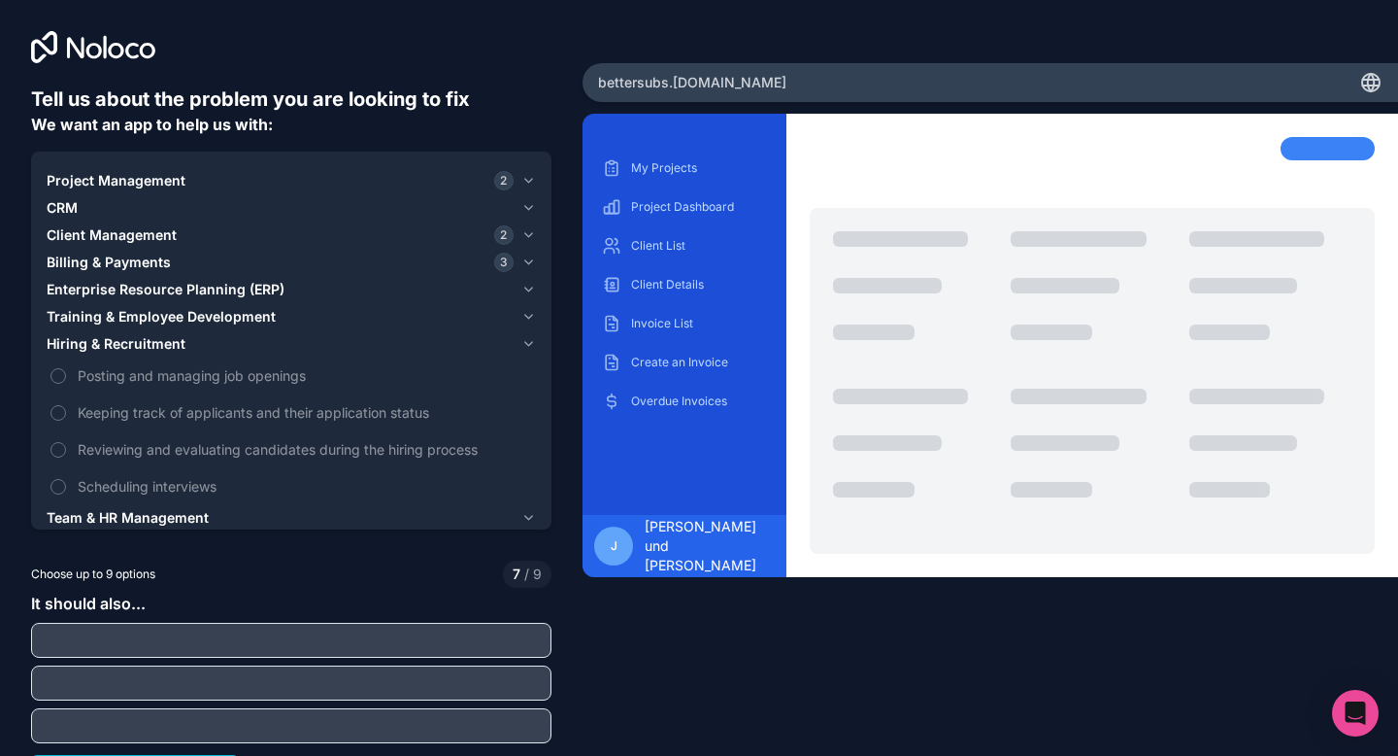
click at [147, 307] on span "Training & Employee Development" at bounding box center [161, 316] width 229 height 19
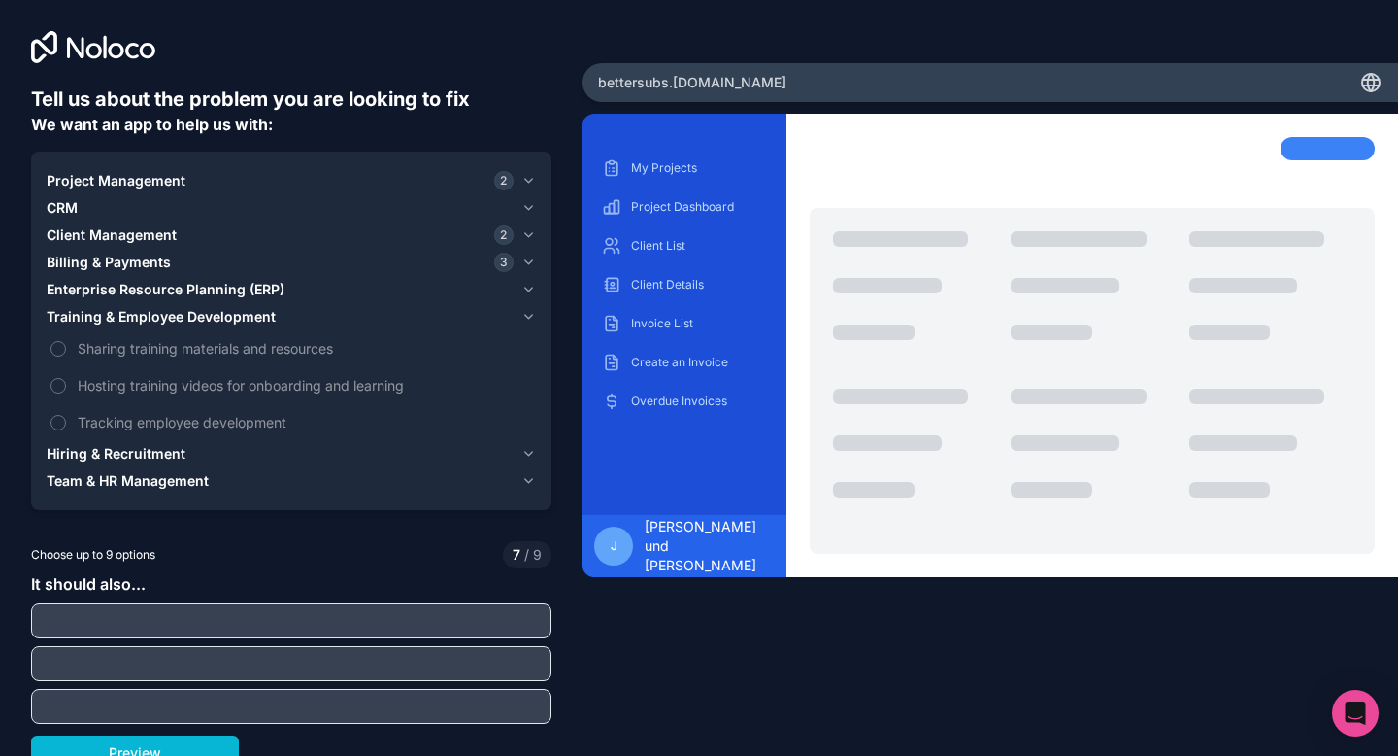
click at [150, 296] on span "Enterprise Resource Planning (ERP)" at bounding box center [166, 289] width 238 height 19
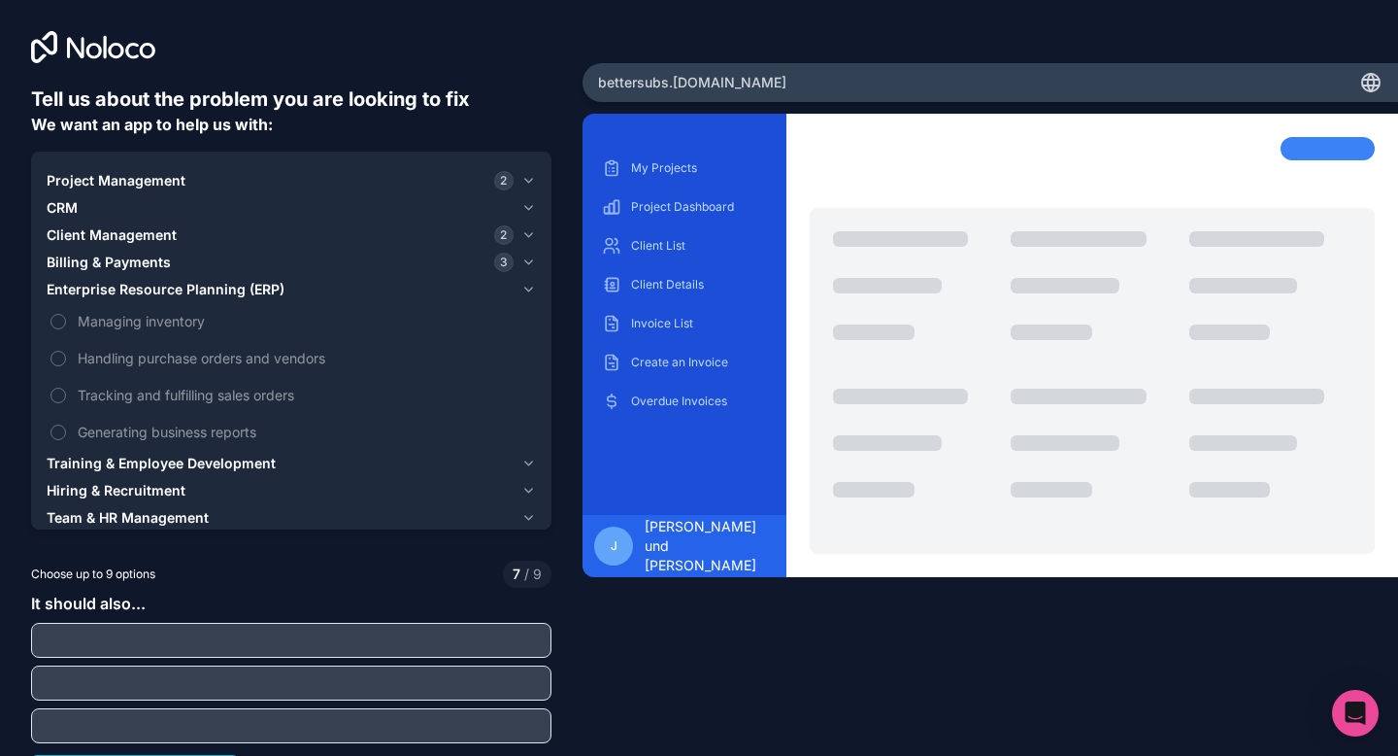
click at [133, 266] on span "Billing & Payments" at bounding box center [109, 261] width 124 height 19
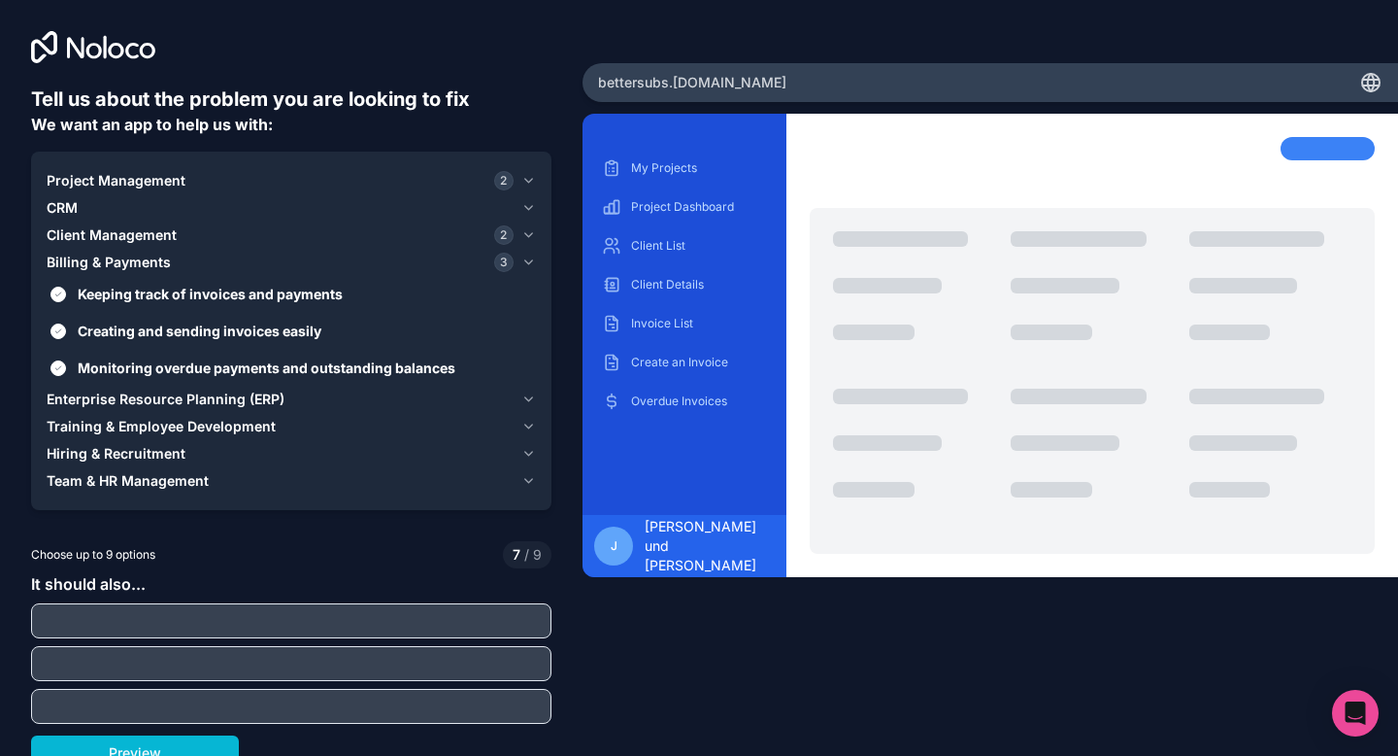
click at [121, 231] on span "Client Management" at bounding box center [112, 234] width 130 height 19
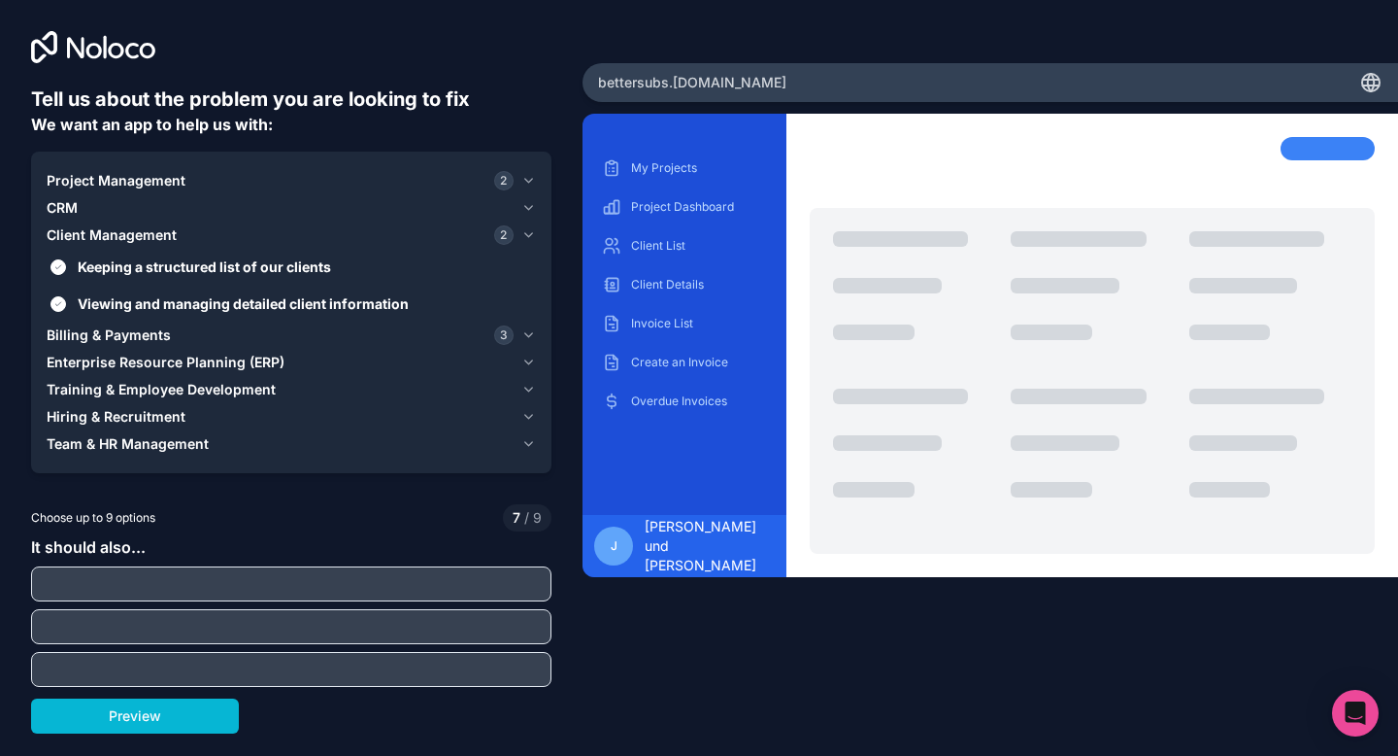
click at [106, 208] on div "CRM" at bounding box center [280, 207] width 467 height 19
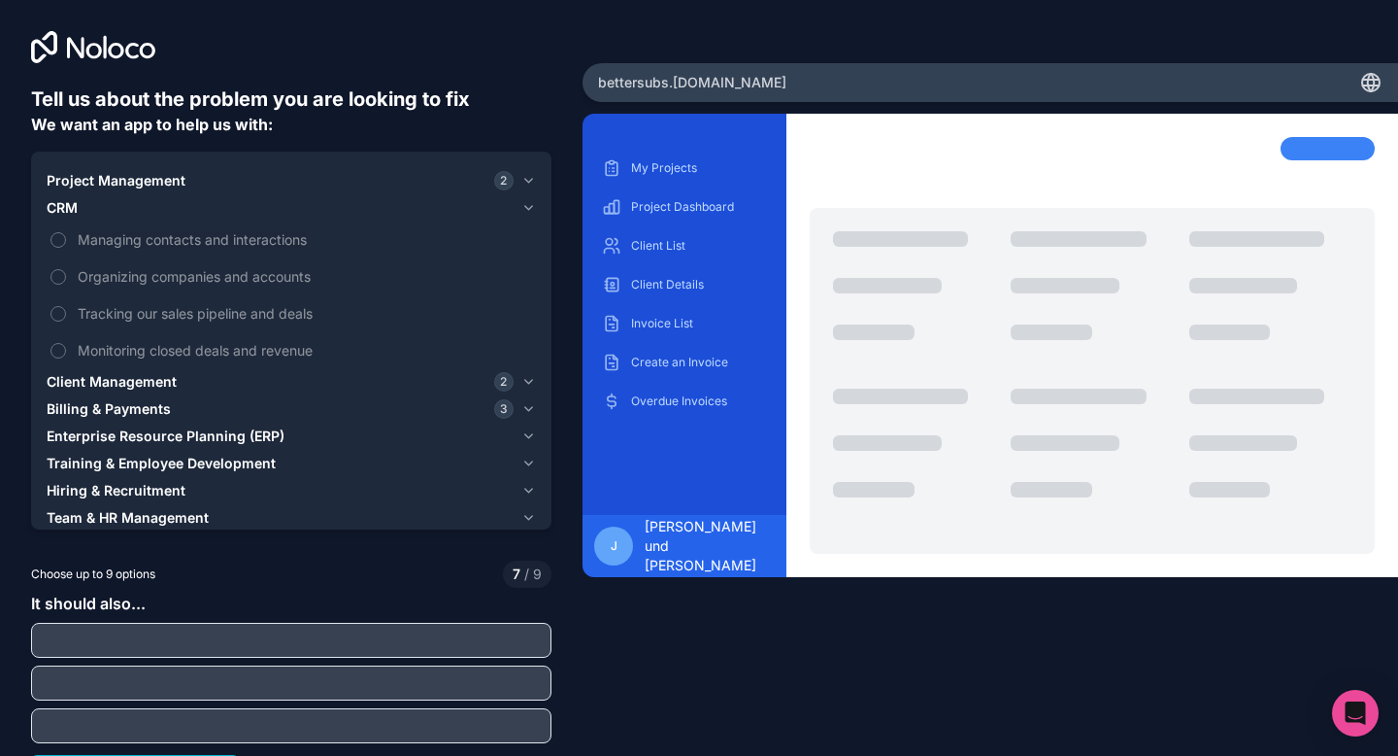
click at [110, 210] on div "CRM" at bounding box center [280, 207] width 467 height 19
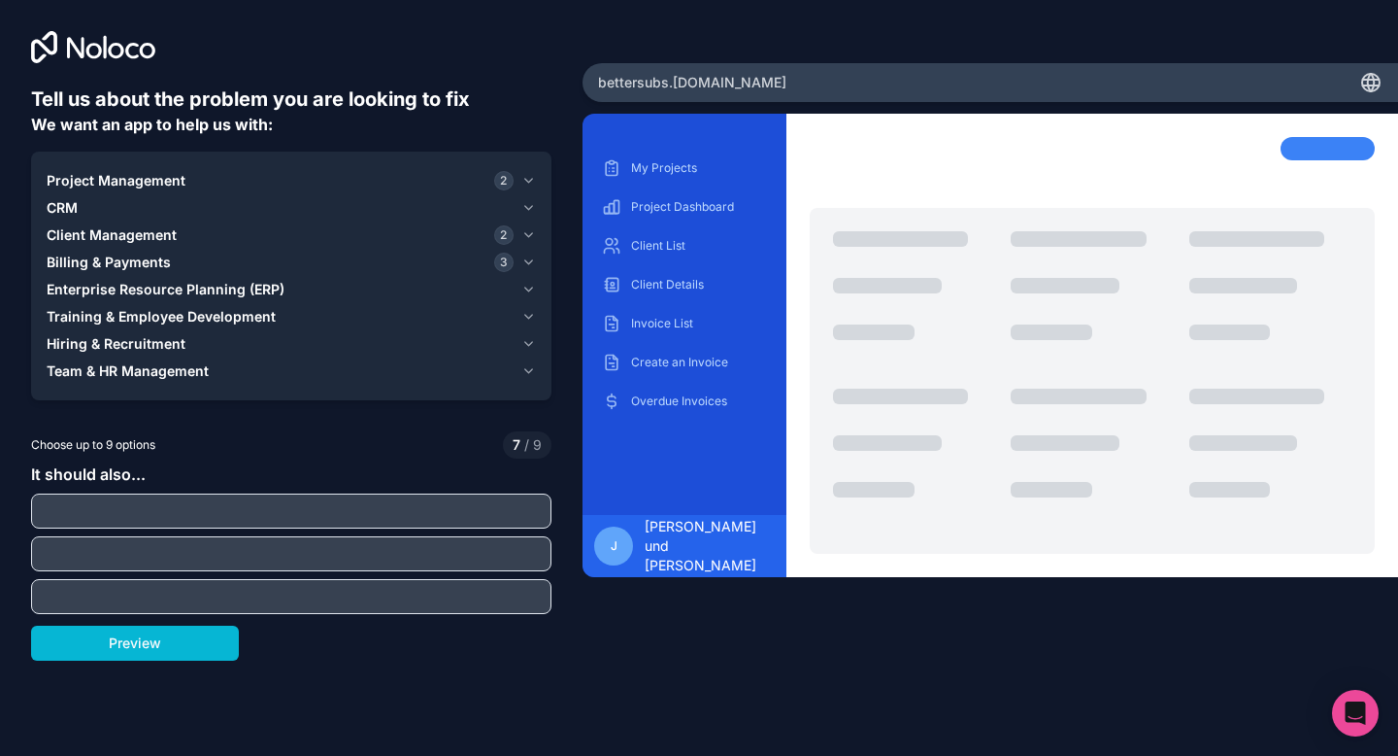
click at [122, 181] on span "Project Management" at bounding box center [116, 180] width 139 height 19
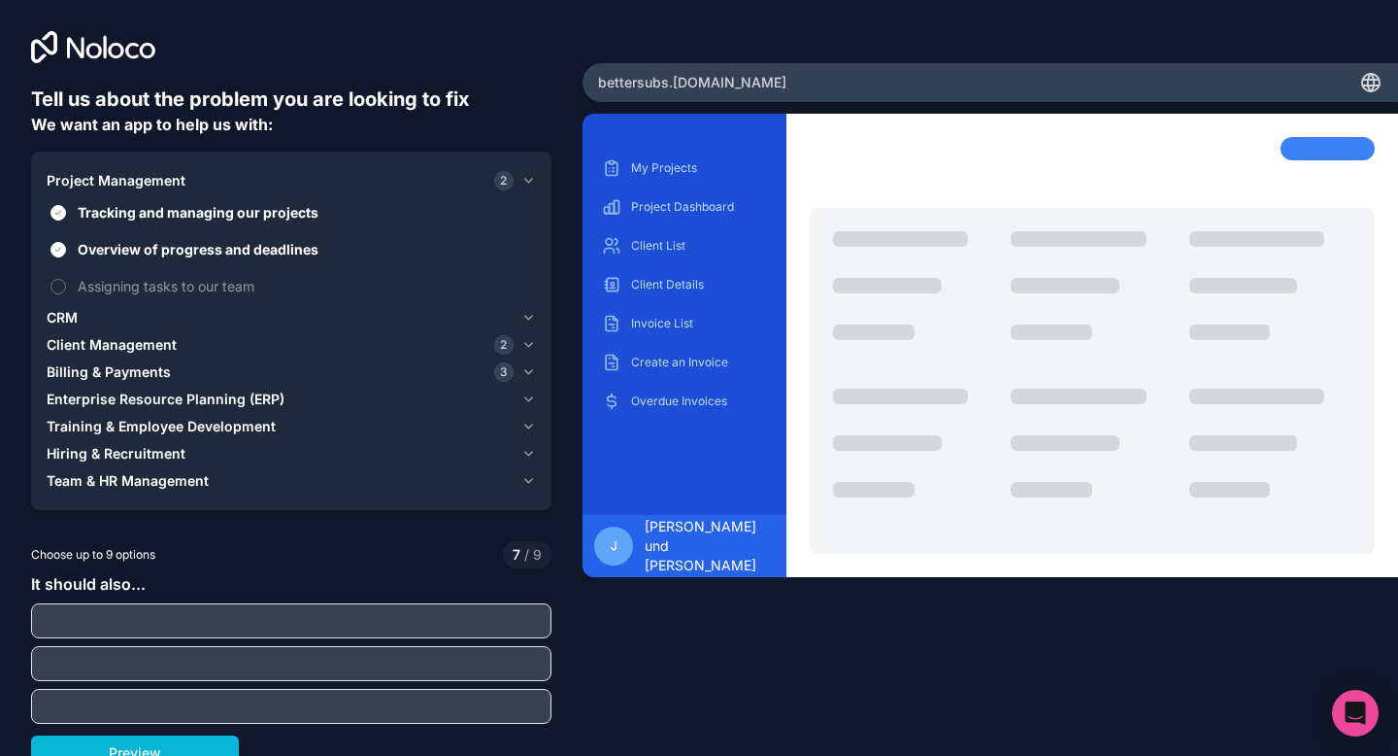
click at [98, 316] on div "CRM" at bounding box center [280, 317] width 467 height 19
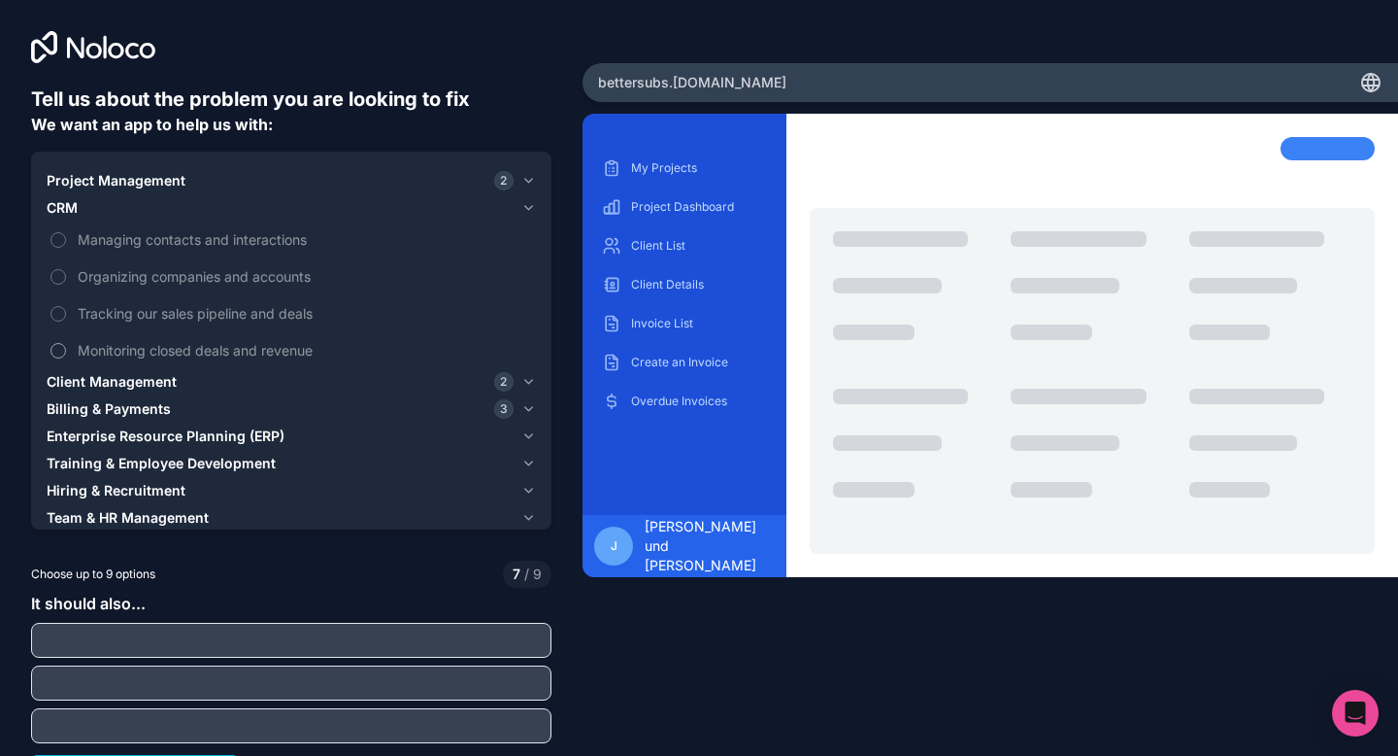
click at [90, 353] on span "Monitoring closed deals and revenue" at bounding box center [305, 350] width 454 height 20
click at [66, 353] on button "Monitoring closed deals and revenue" at bounding box center [58, 351] width 16 height 16
click at [108, 318] on span "Tracking our sales pipeline and deals" at bounding box center [305, 313] width 454 height 20
click at [66, 318] on button "Tracking our sales pipeline and deals" at bounding box center [58, 314] width 16 height 16
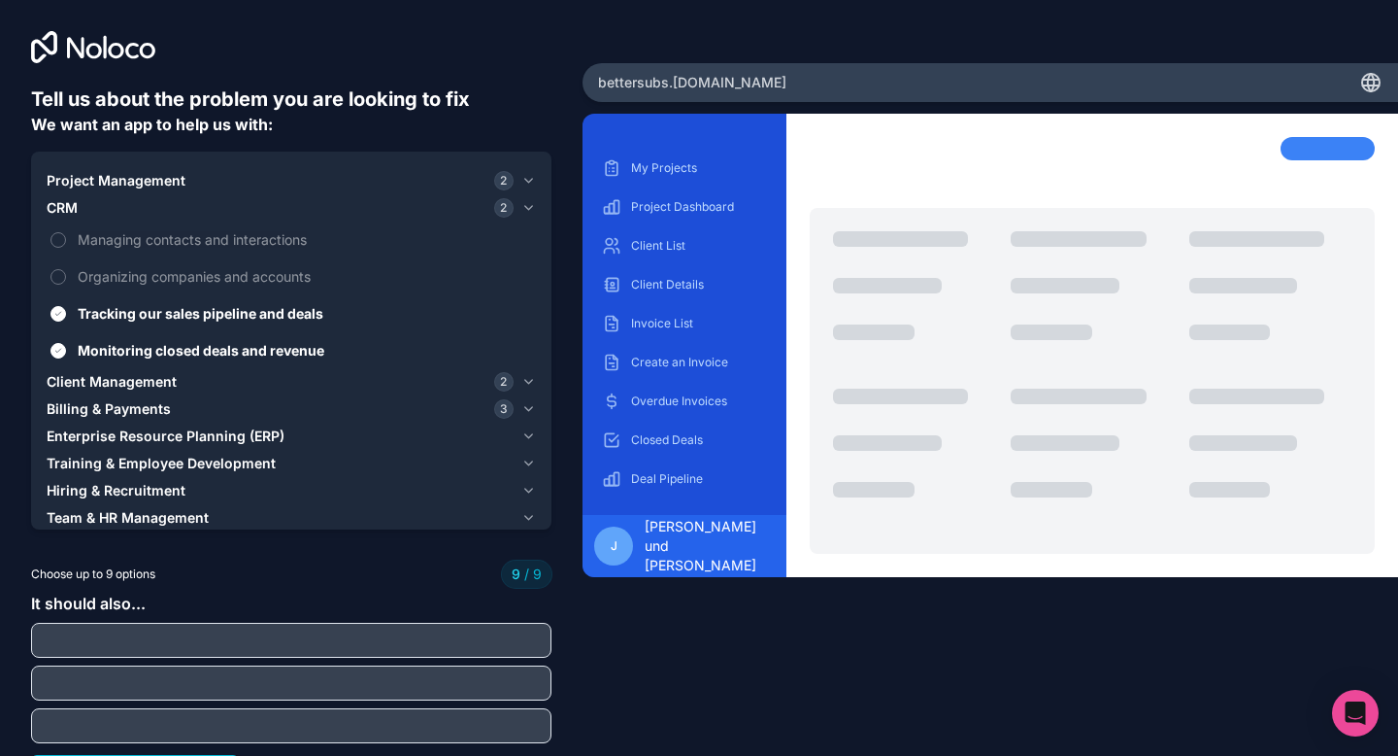
scroll to position [34, 0]
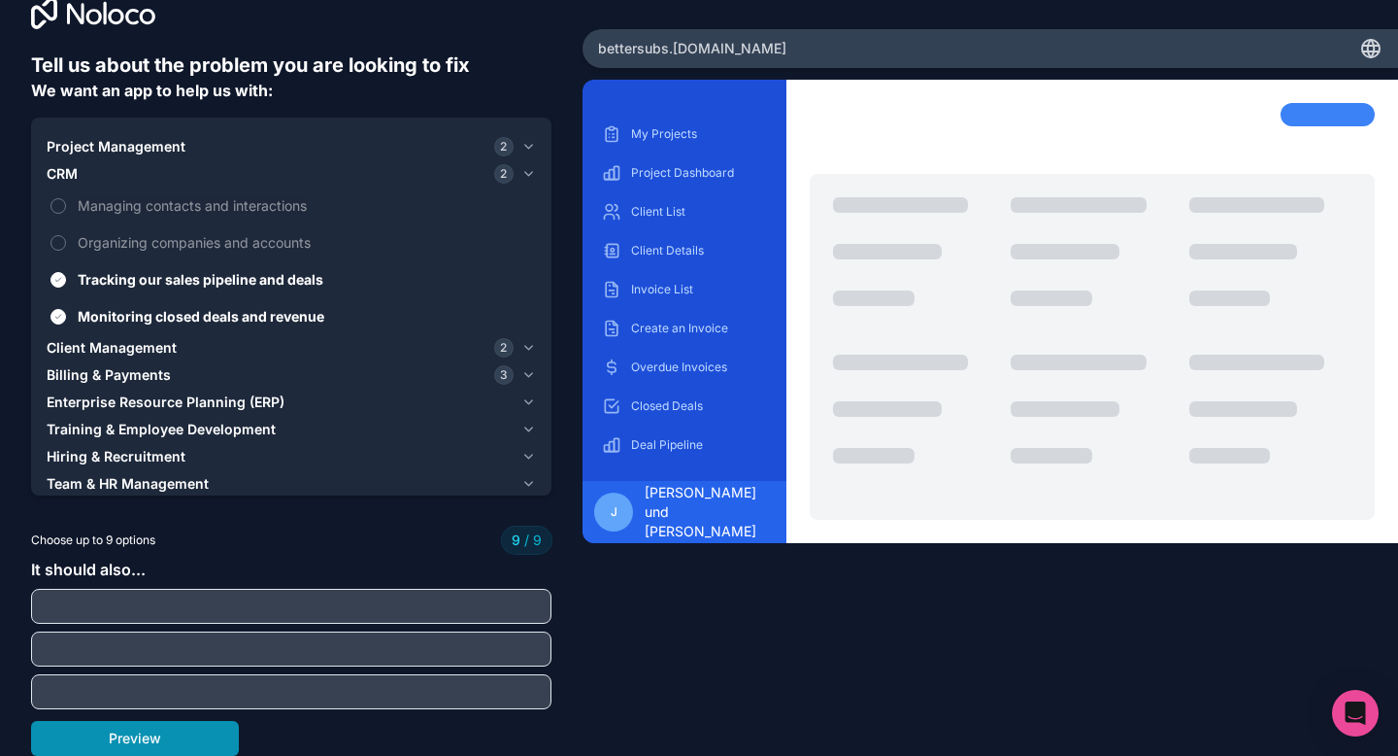
click at [158, 729] on button "Preview" at bounding box center [135, 738] width 208 height 35
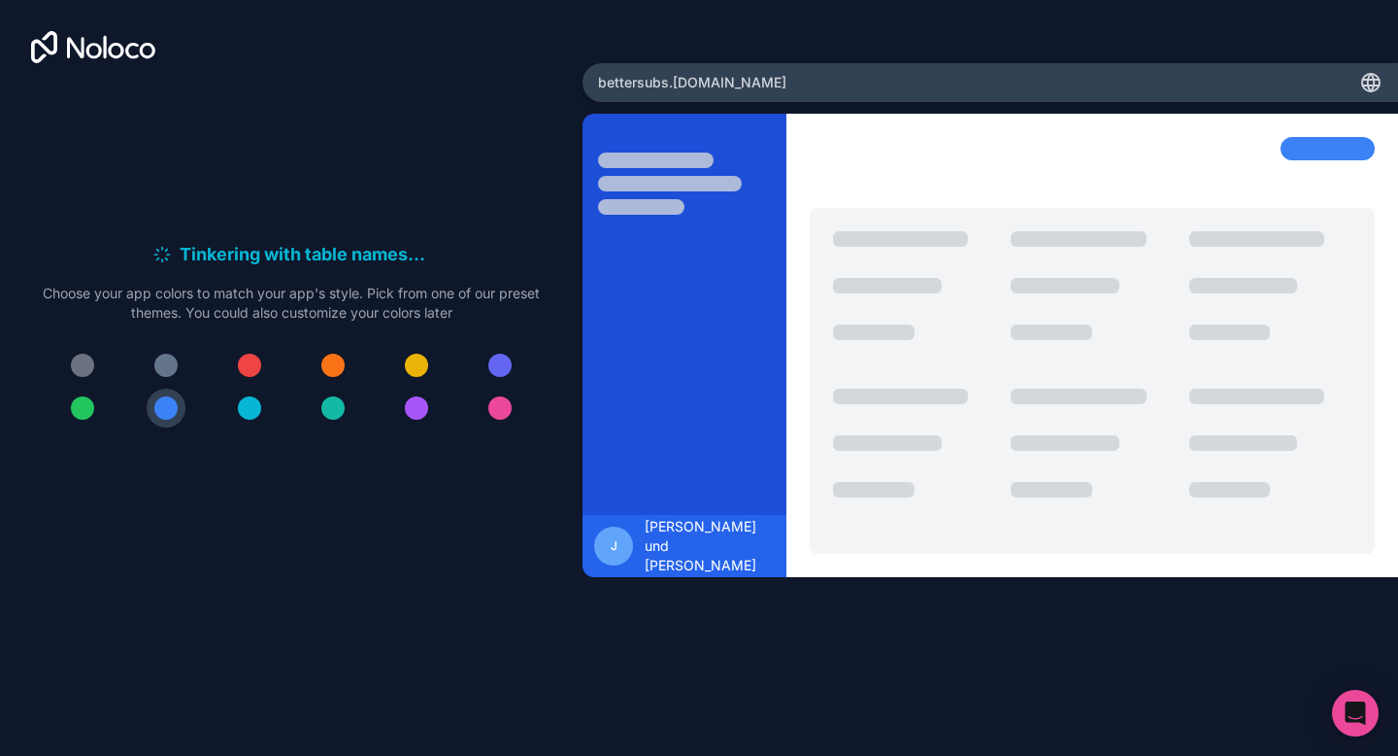
click at [172, 364] on div at bounding box center [165, 364] width 23 height 23
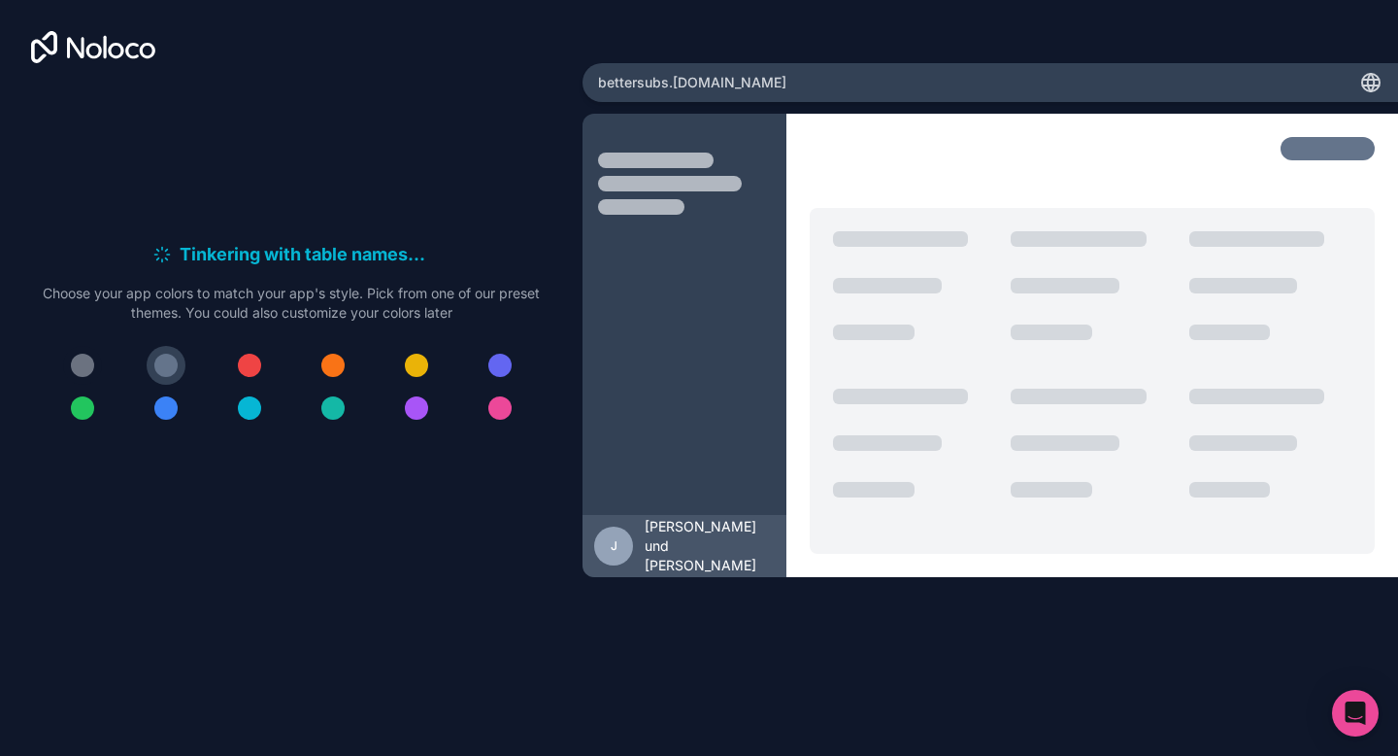
click at [87, 358] on div at bounding box center [82, 364] width 23 height 23
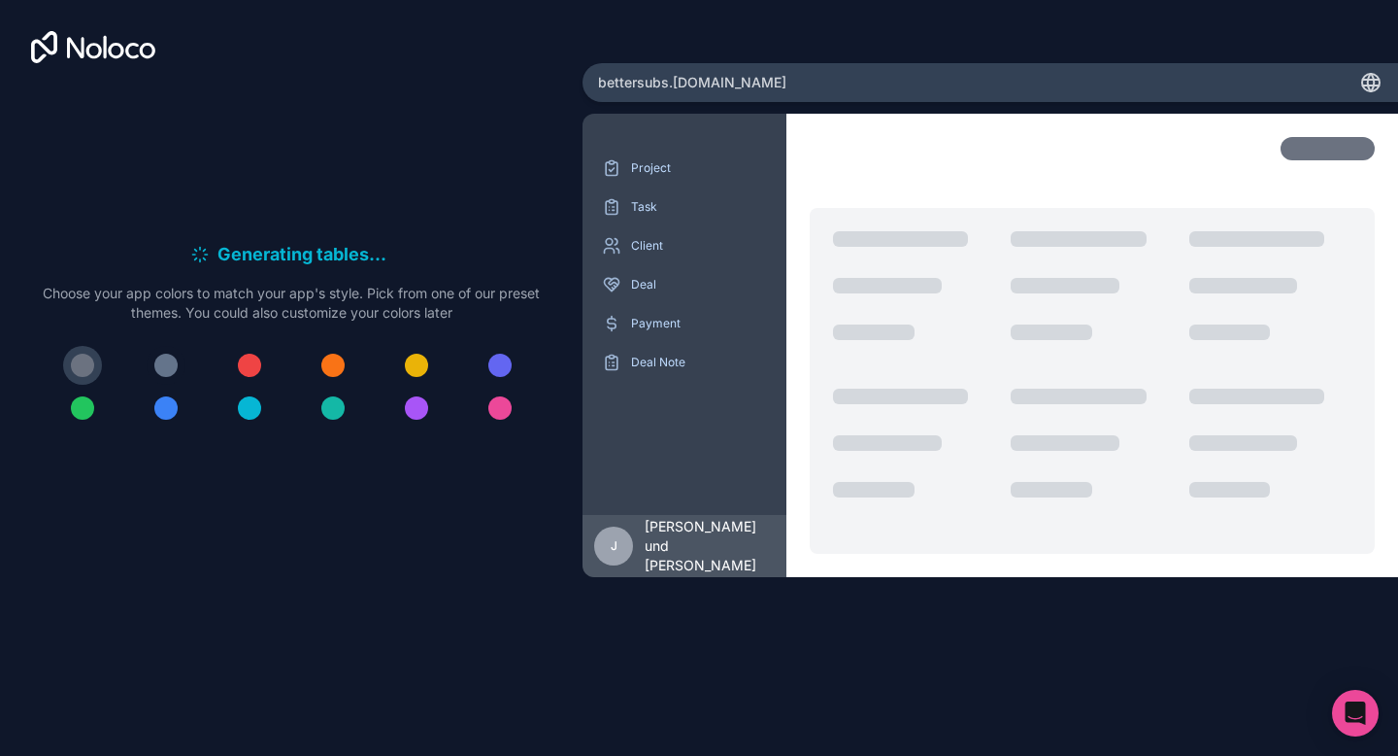
click at [174, 366] on div at bounding box center [165, 364] width 23 height 23
click at [248, 403] on div at bounding box center [249, 407] width 23 height 23
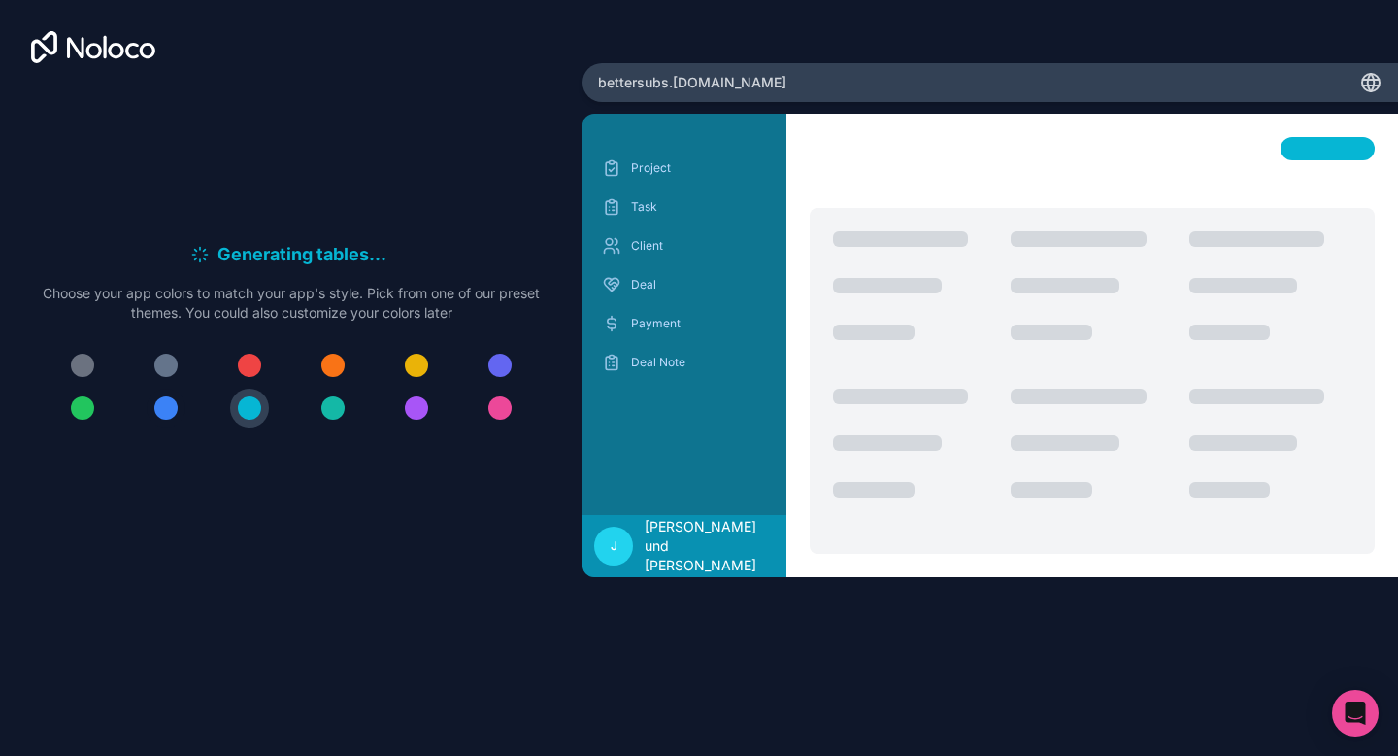
click at [159, 405] on div at bounding box center [165, 407] width 23 height 23
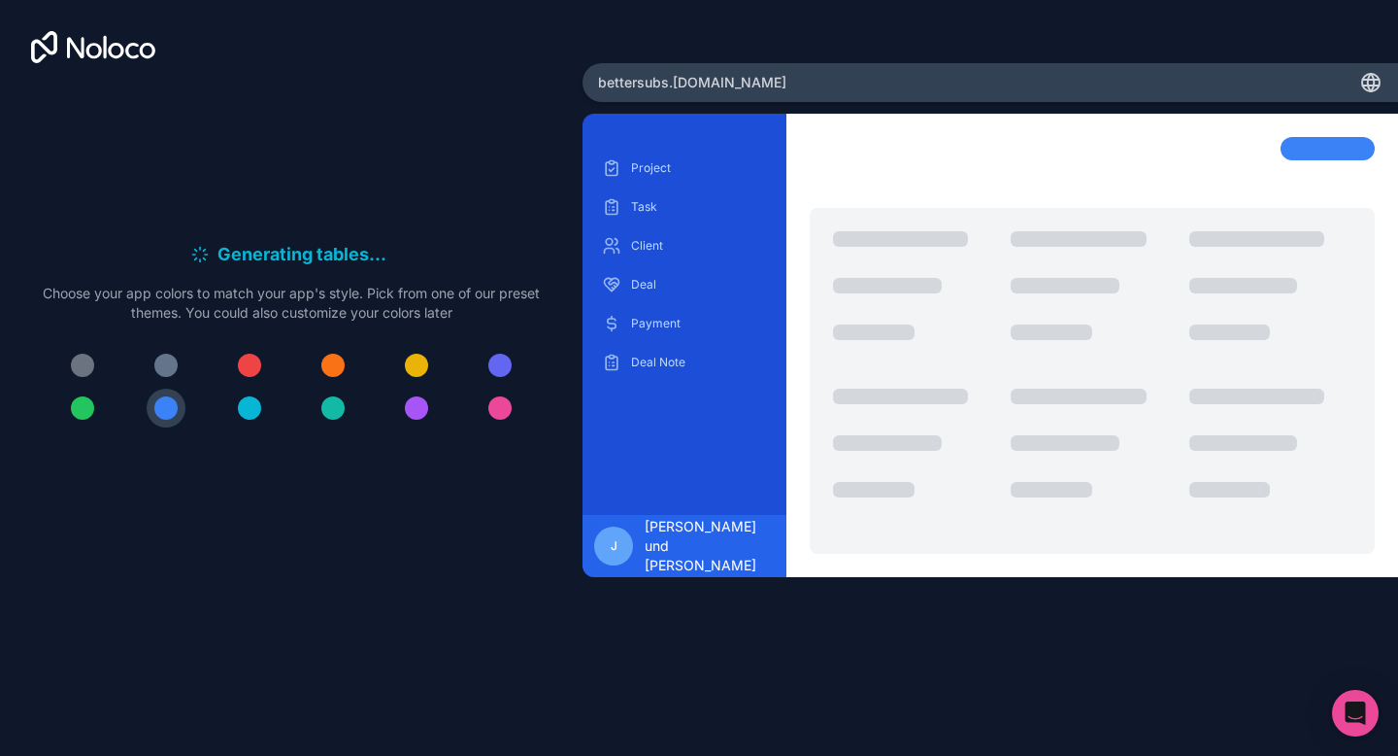
click at [161, 358] on div at bounding box center [165, 364] width 23 height 23
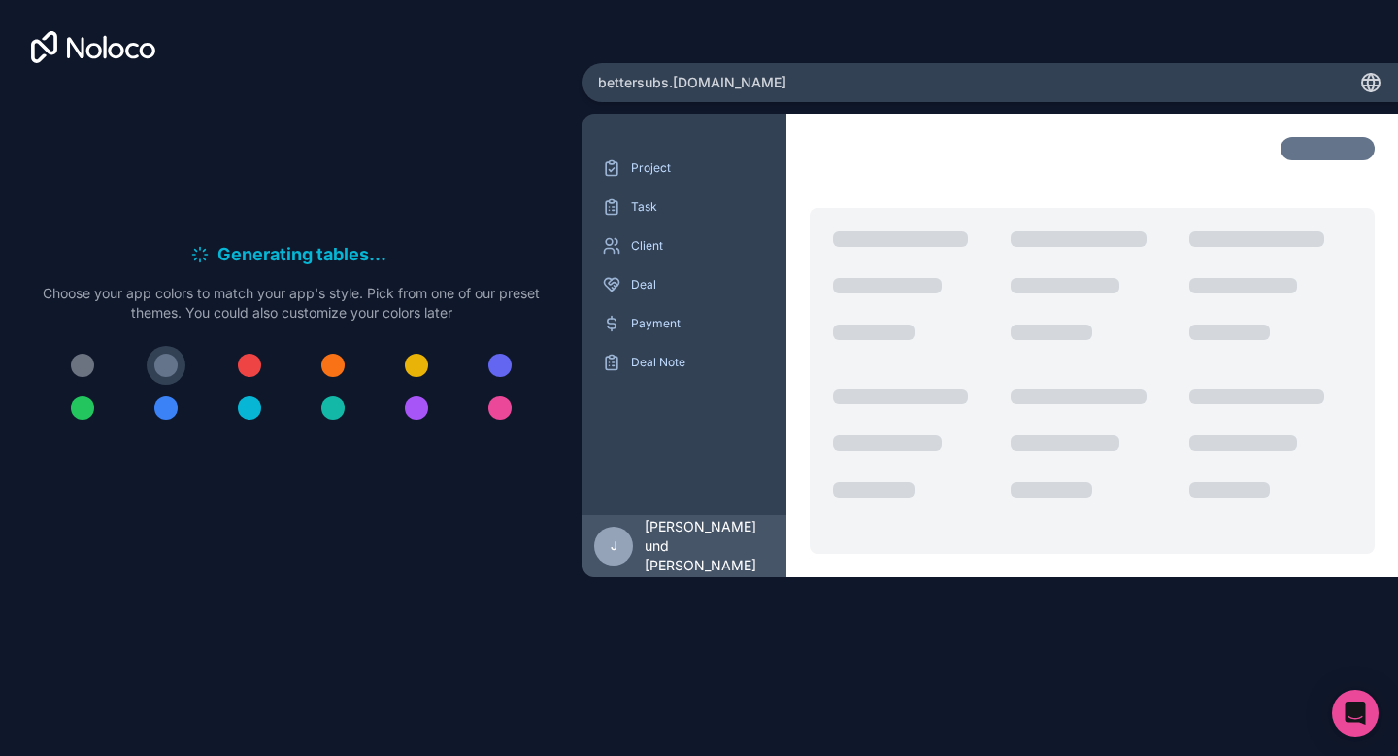
click at [266, 489] on div "Generating tables . . . Meanwhile, let's personalize it! Choose your app colors…" at bounding box center [291, 341] width 521 height 513
click at [1368, 81] on icon at bounding box center [1369, 82] width 3 height 17
click at [649, 320] on p "Payment" at bounding box center [699, 324] width 136 height 16
click at [652, 289] on p "Deal" at bounding box center [699, 285] width 136 height 16
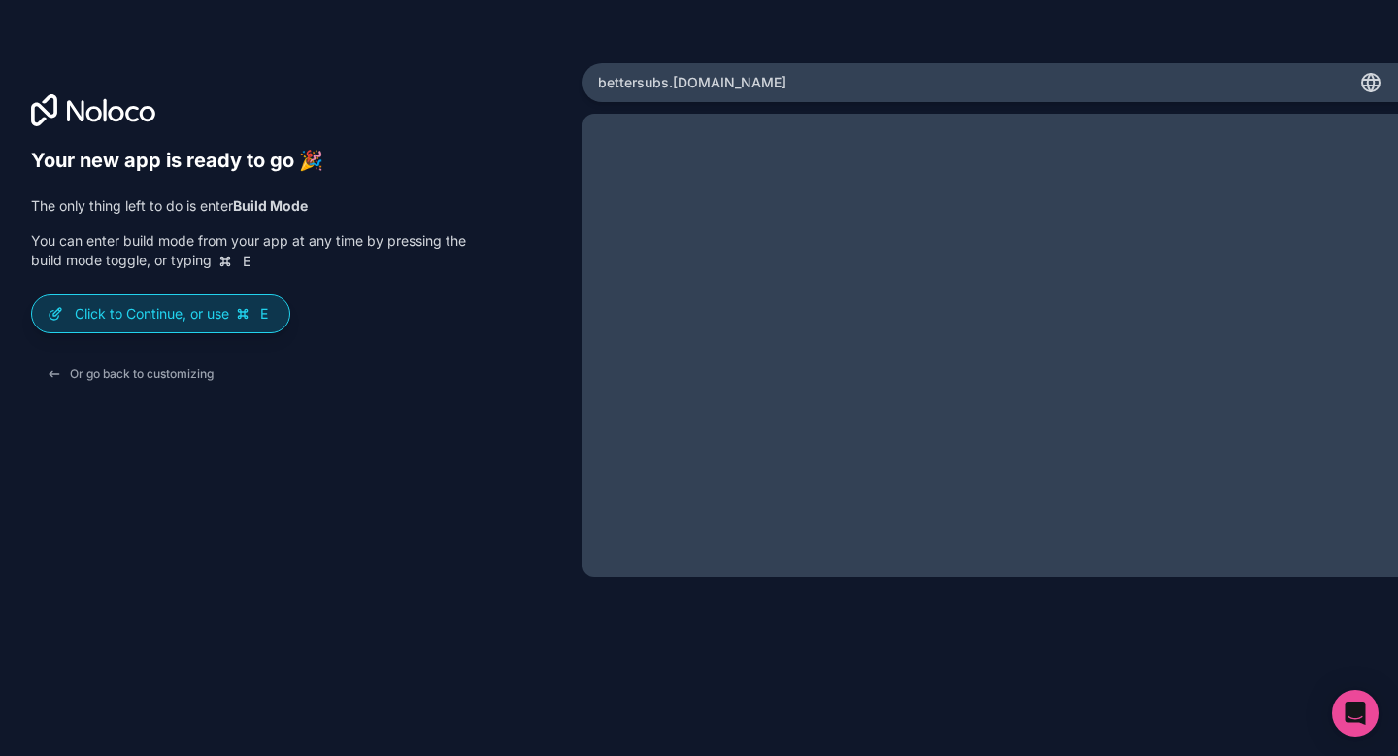
click at [124, 307] on p "Click to Continue, or use E" at bounding box center [174, 313] width 199 height 19
